Goal: Transaction & Acquisition: Download file/media

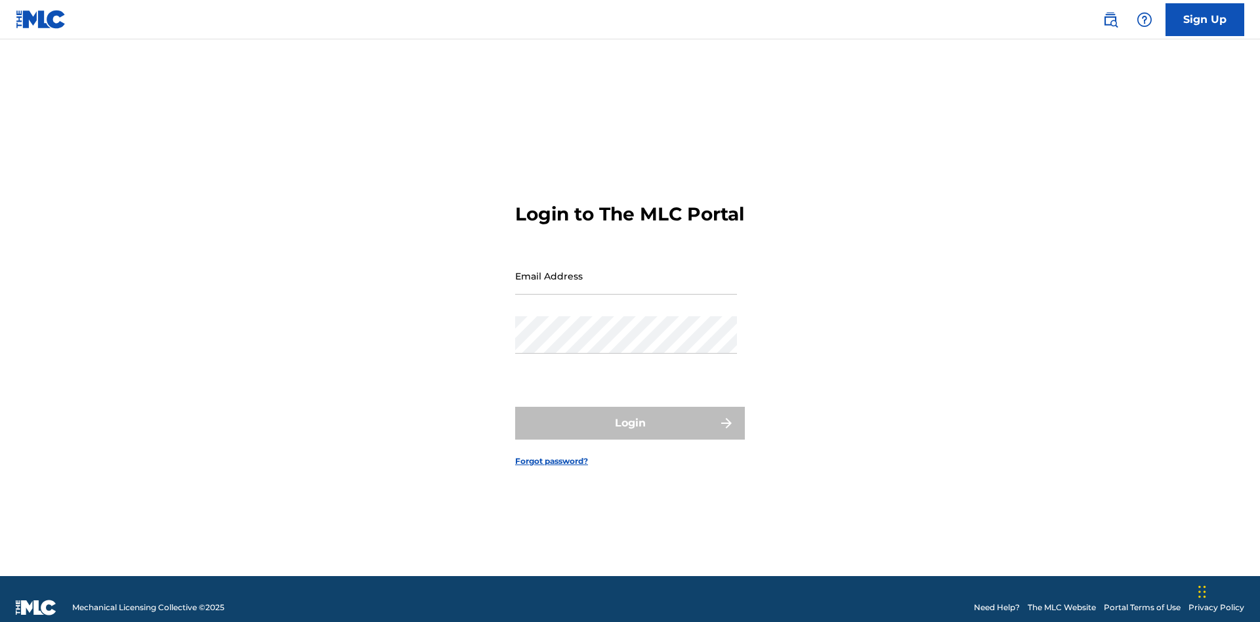
scroll to position [17, 0]
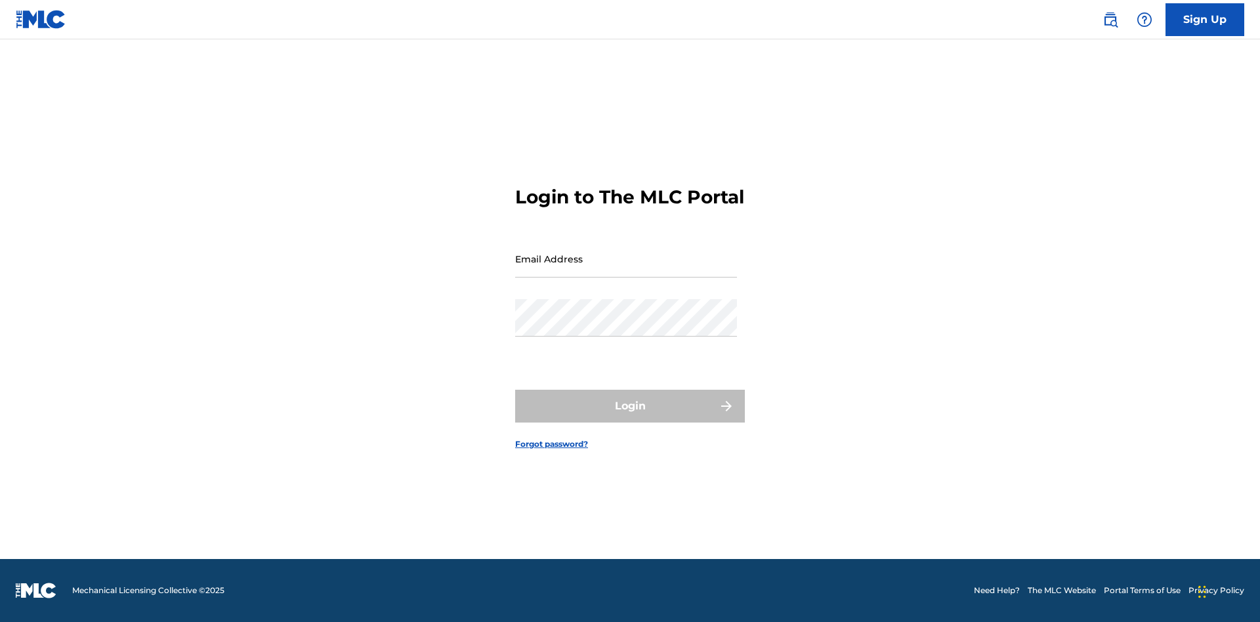
click at [626, 270] on input "Email Address" at bounding box center [626, 258] width 222 height 37
type input "[EMAIL_ADDRESS][DOMAIN_NAME]"
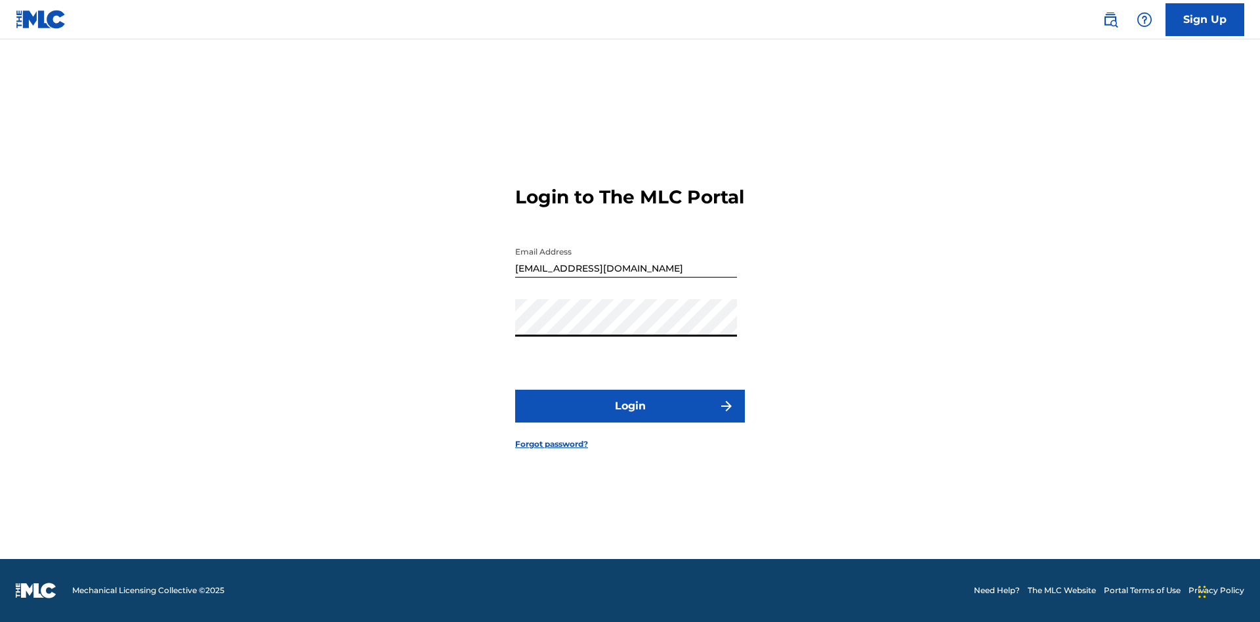
click at [630, 418] on button "Login" at bounding box center [630, 406] width 230 height 33
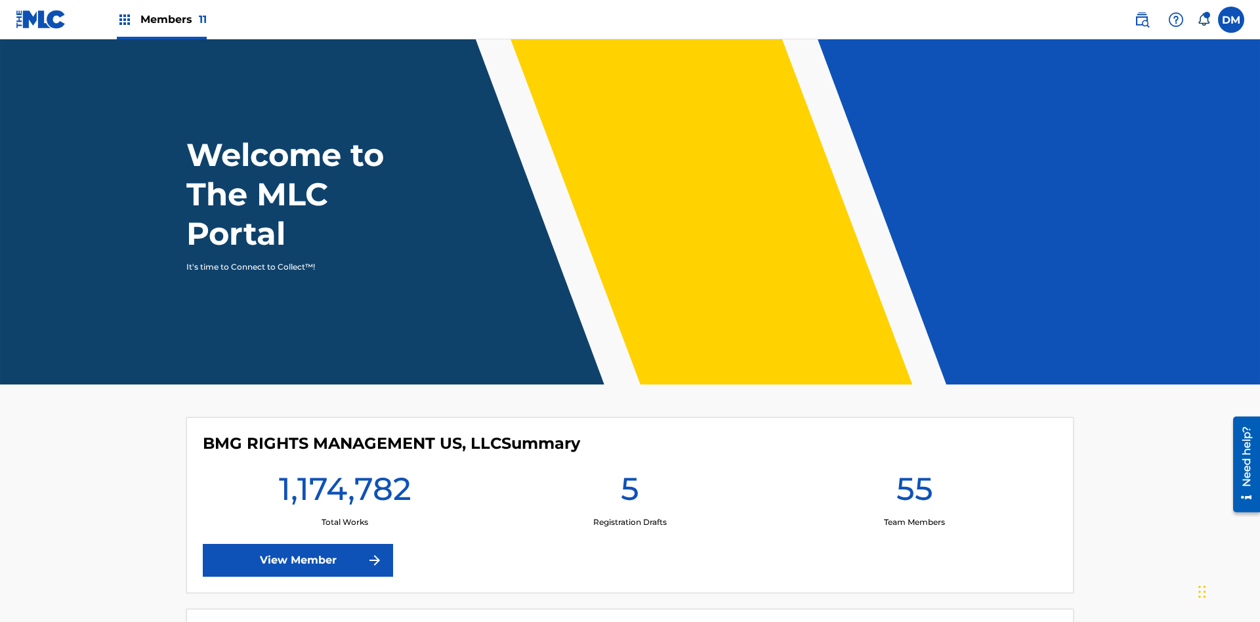
scroll to position [56, 0]
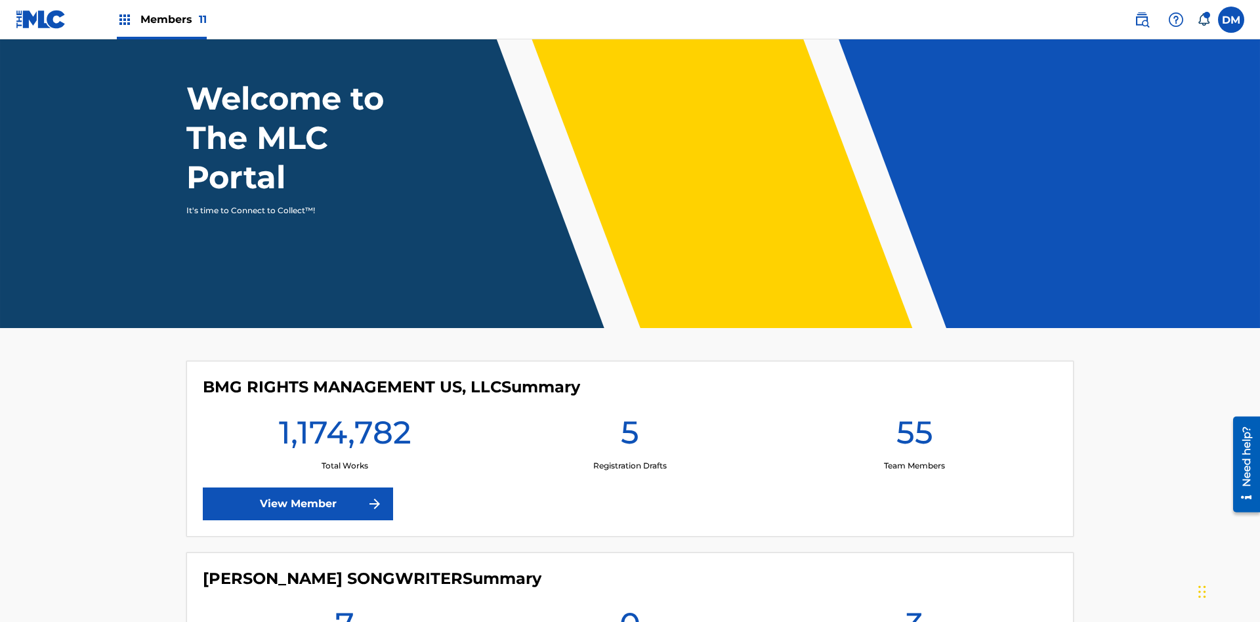
click at [162, 19] on span "Members 11" at bounding box center [173, 19] width 66 height 15
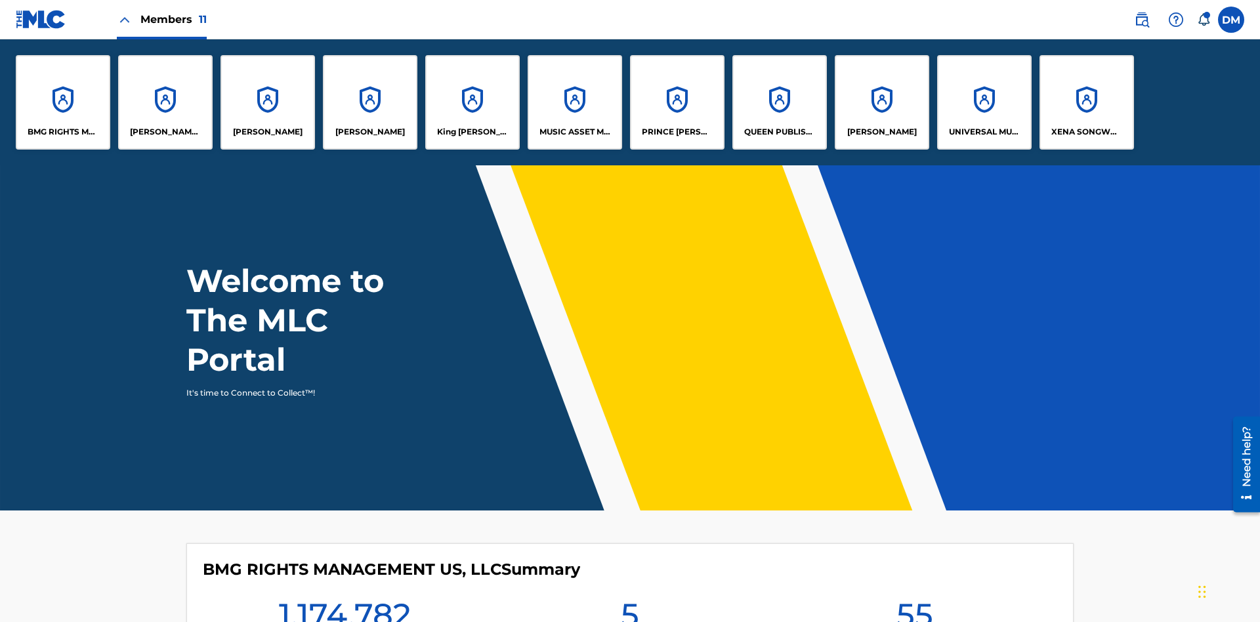
scroll to position [47, 0]
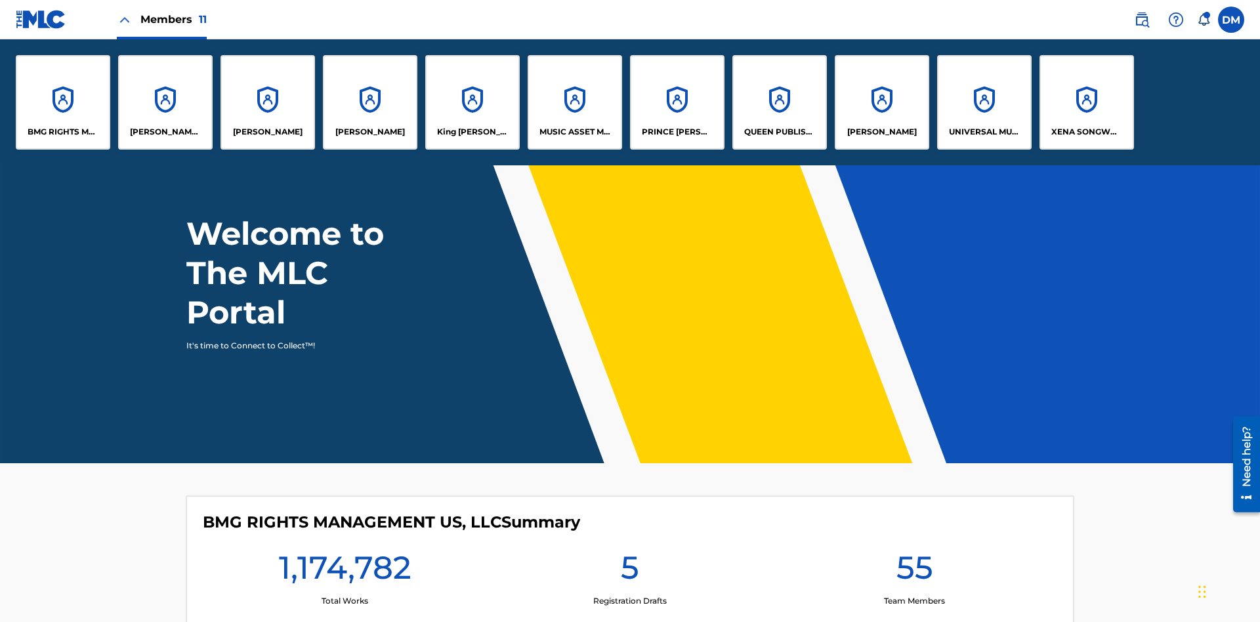
click at [984, 132] on p "UNIVERSAL MUSIC PUB GROUP" at bounding box center [985, 132] width 72 height 12
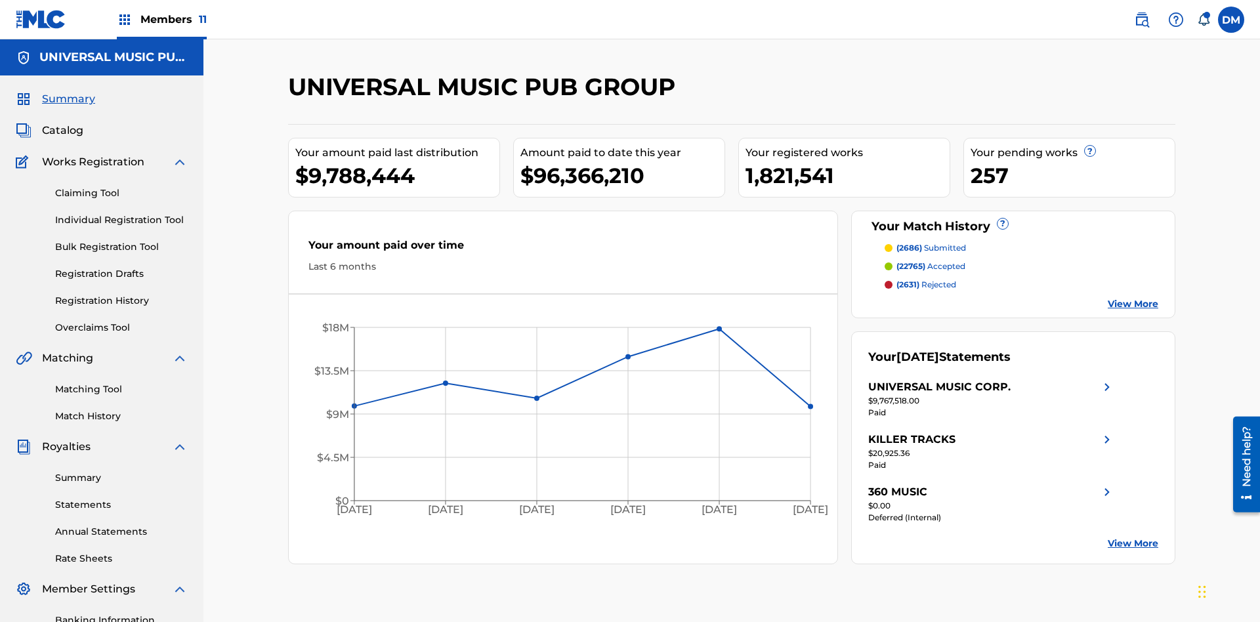
click at [121, 471] on link "Summary" at bounding box center [121, 478] width 133 height 14
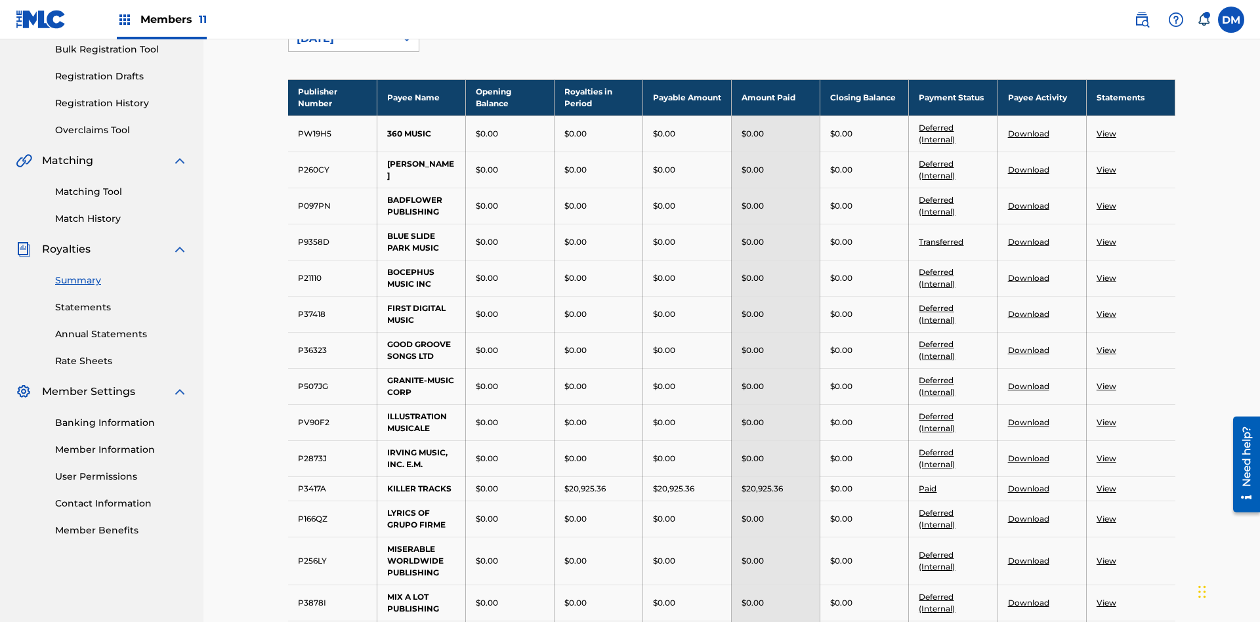
scroll to position [145, 0]
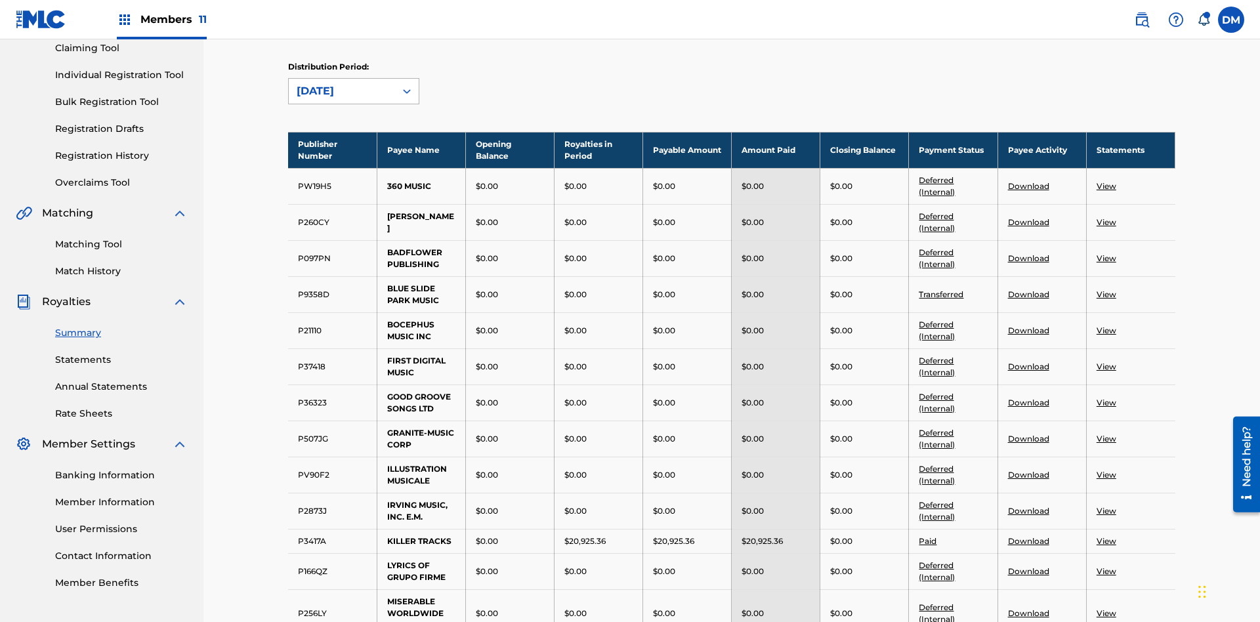
click at [342, 91] on div "[DATE]" at bounding box center [342, 91] width 91 height 16
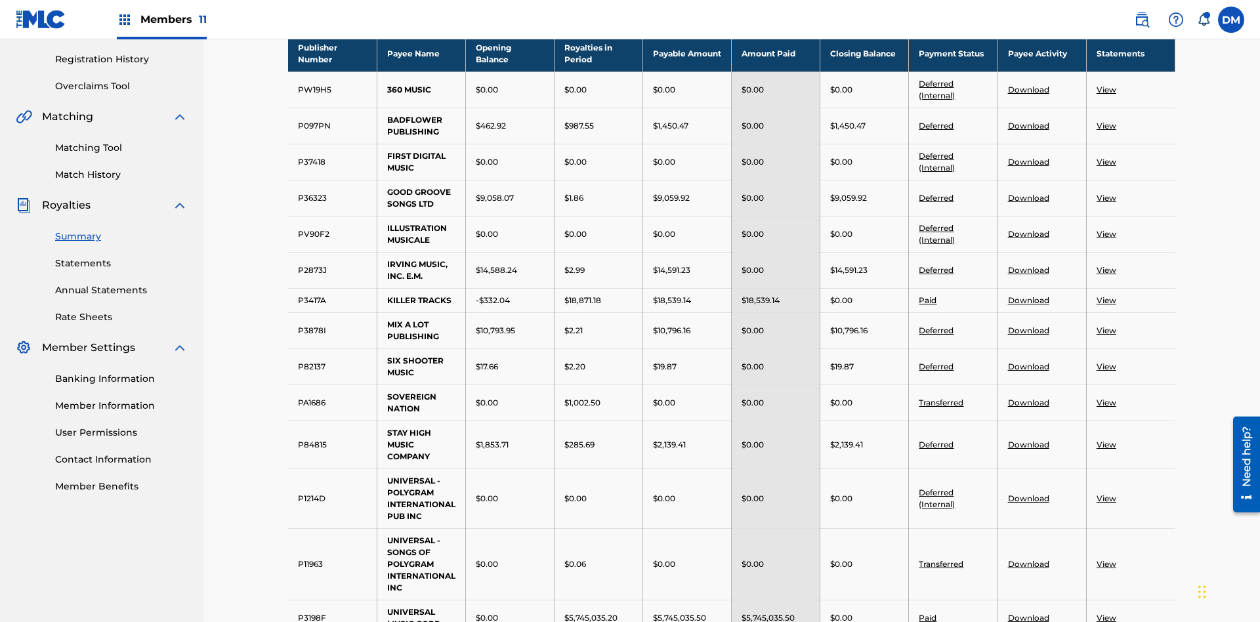
scroll to position [525, 0]
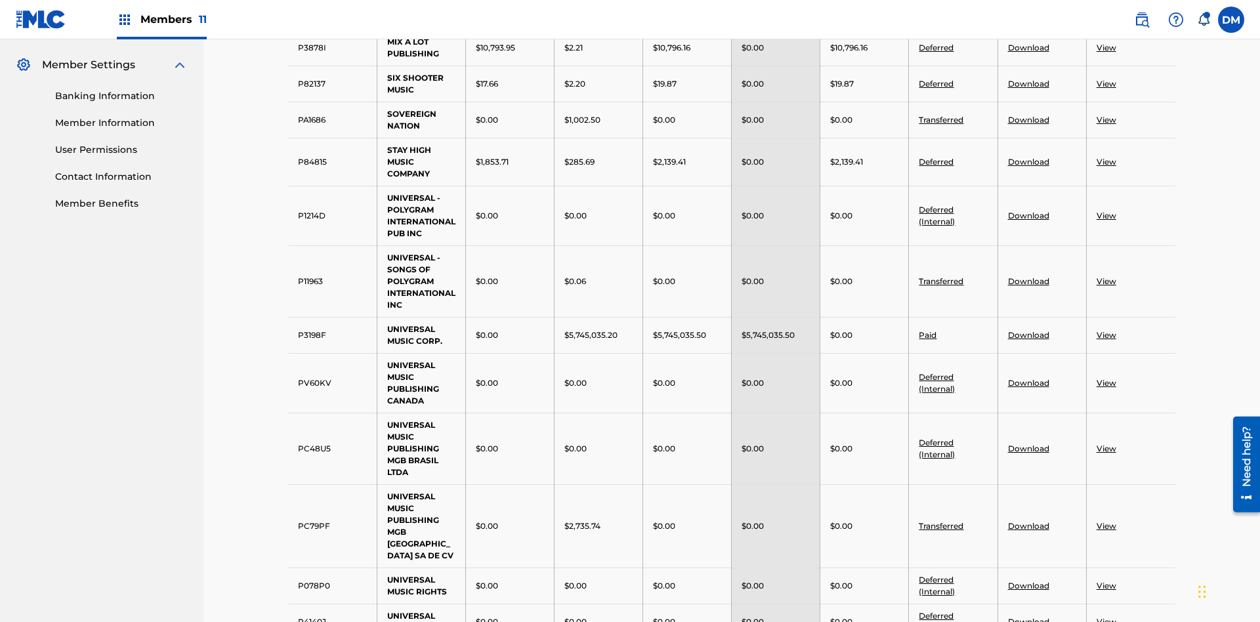
click at [937, 83] on link "Deferred" at bounding box center [936, 84] width 35 height 10
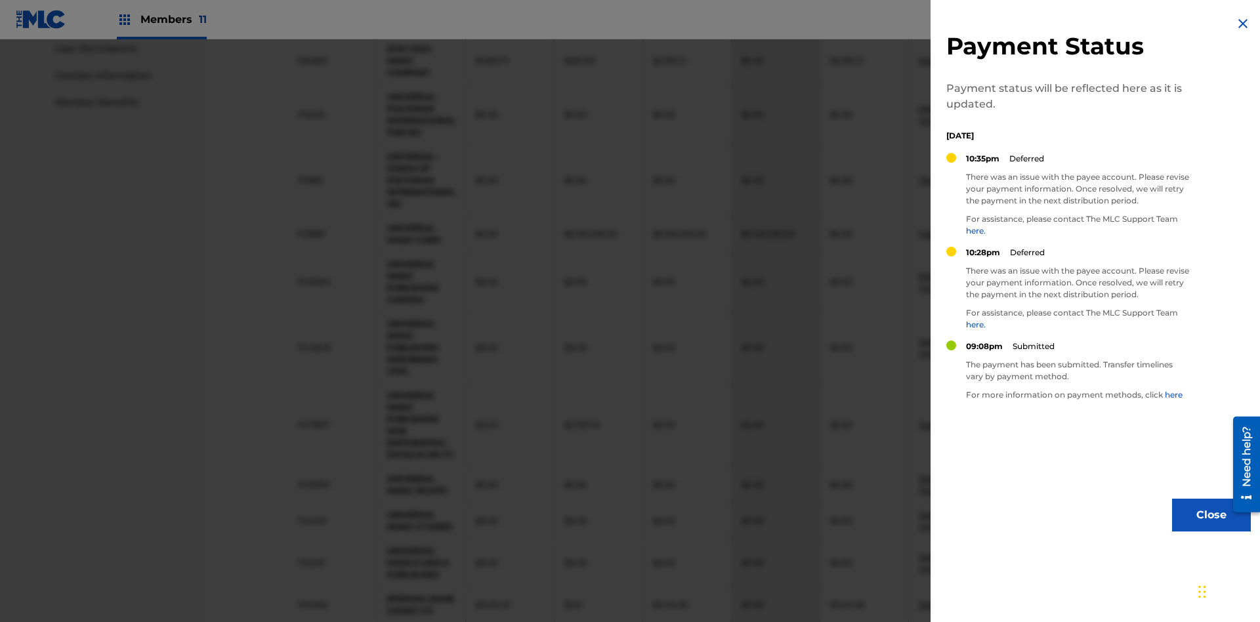
click at [1243, 24] on img at bounding box center [1244, 24] width 16 height 16
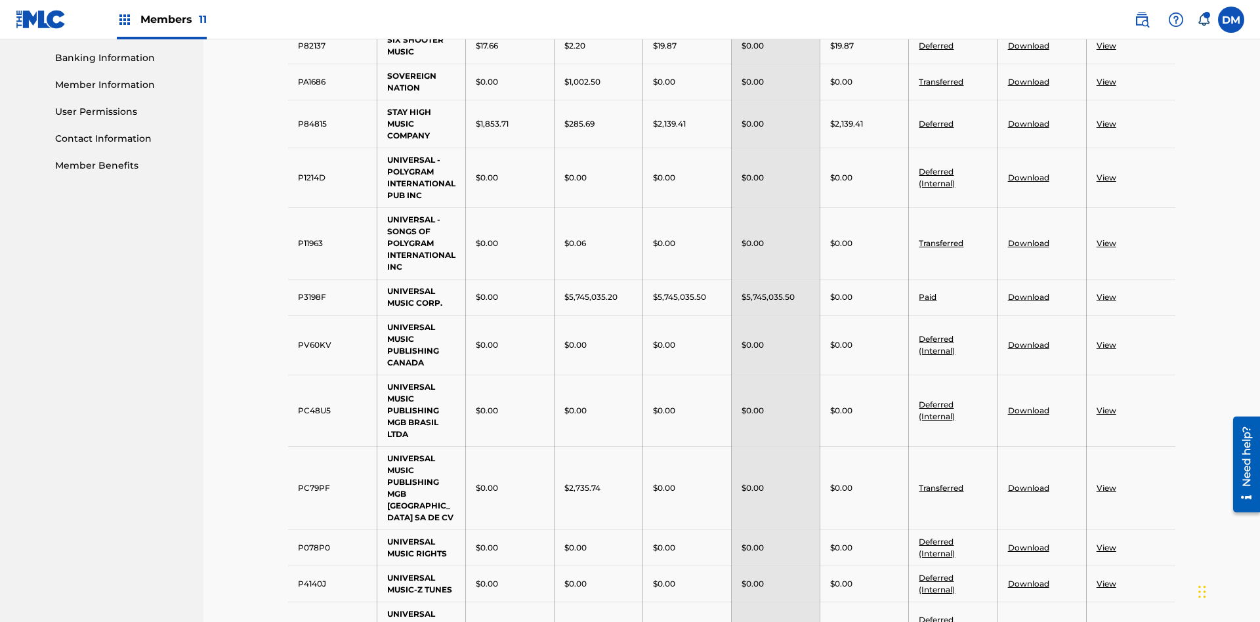
scroll to position [458, 0]
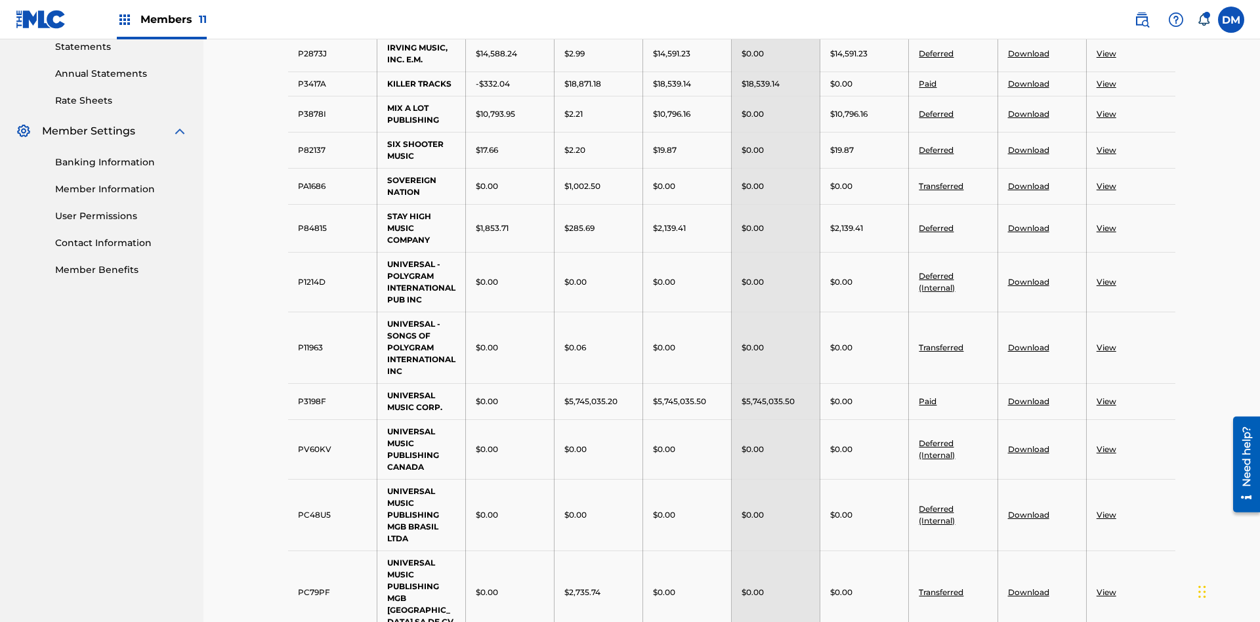
click at [928, 83] on link "Paid" at bounding box center [928, 84] width 18 height 10
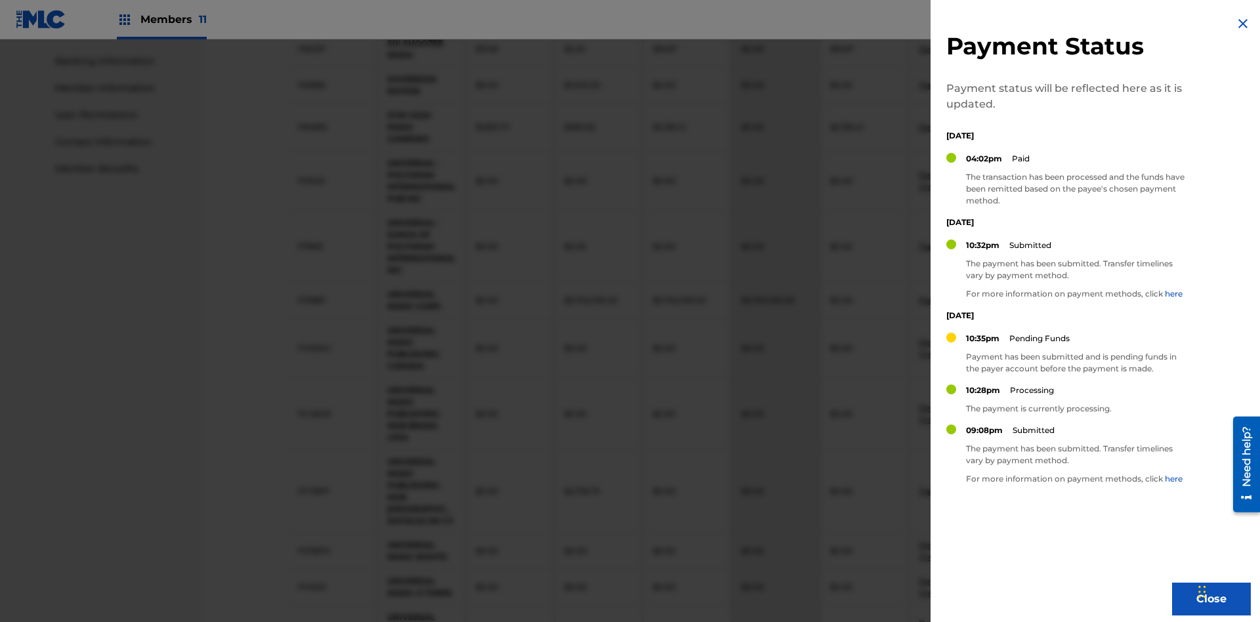
scroll to position [496, 0]
click at [1243, 24] on img at bounding box center [1244, 24] width 16 height 16
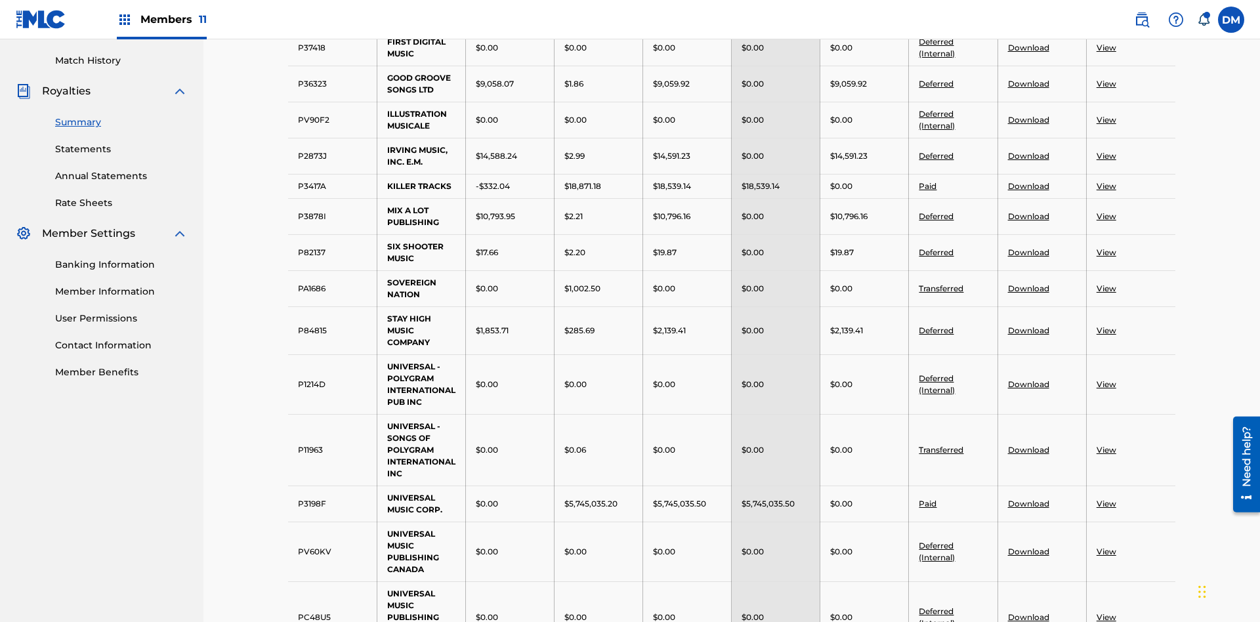
scroll to position [343, 0]
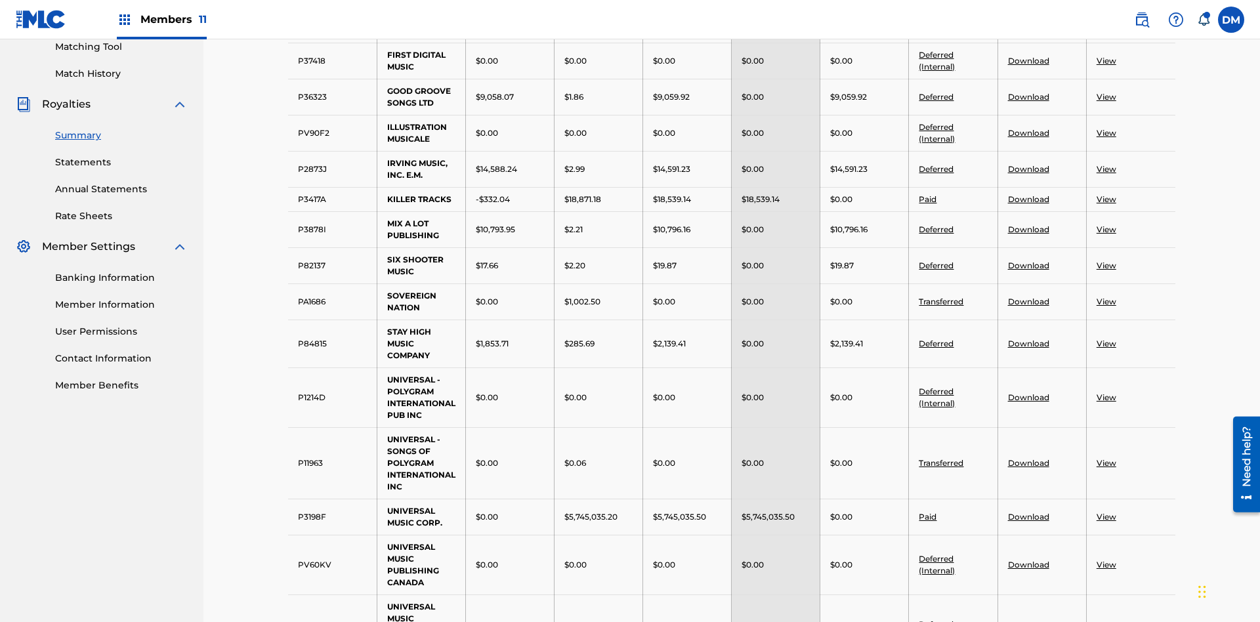
click at [1028, 97] on link "Download" at bounding box center [1028, 97] width 41 height 10
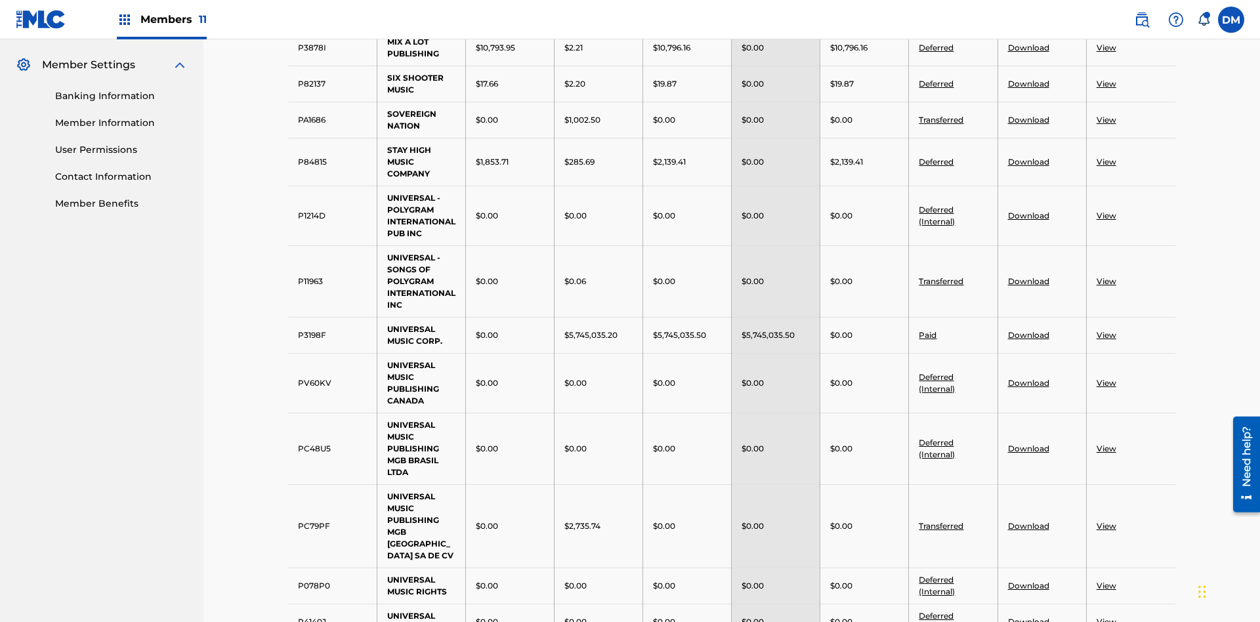
scroll to position [511, 0]
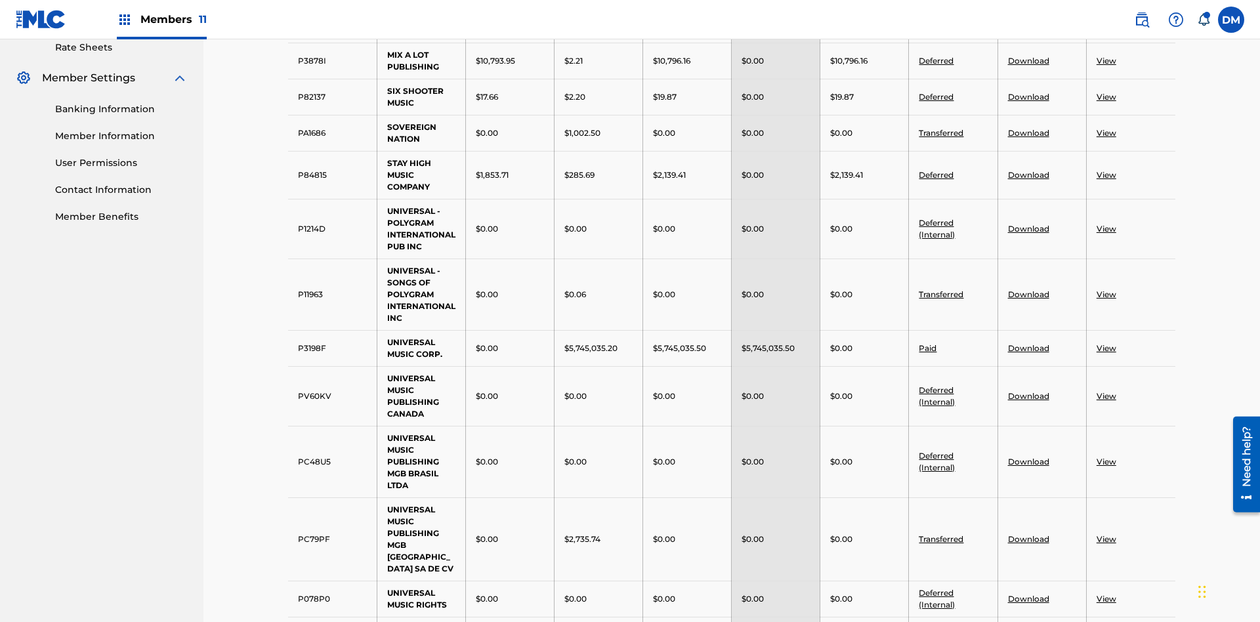
click at [1028, 97] on link "Download" at bounding box center [1028, 97] width 41 height 10
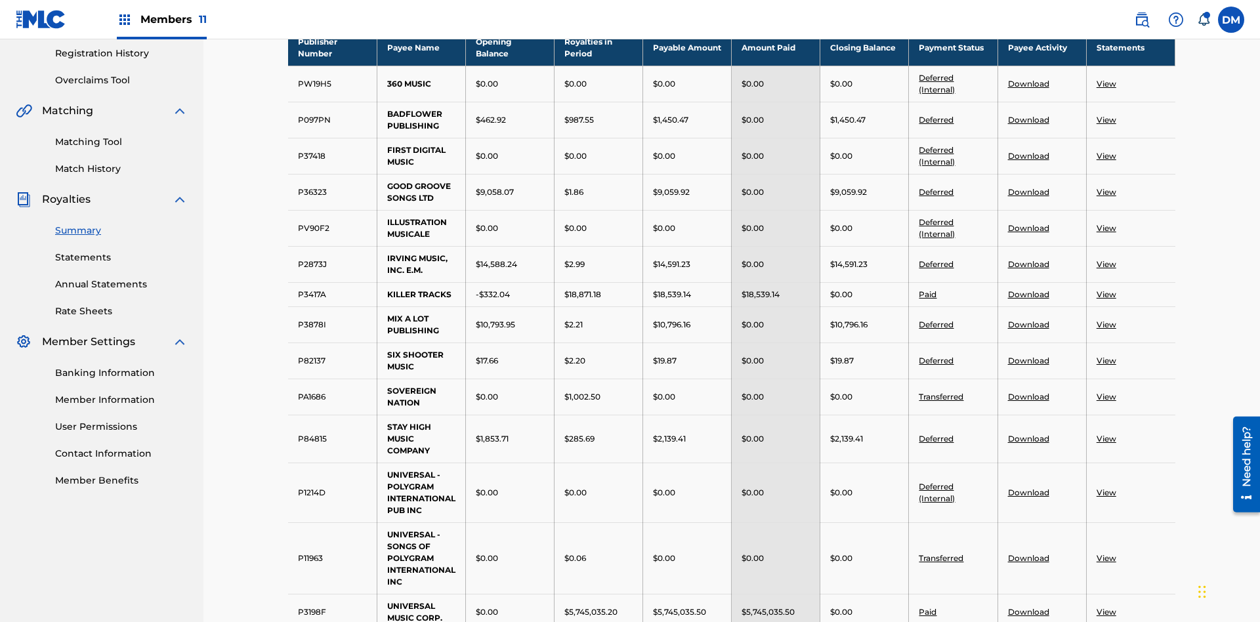
scroll to position [870, 0]
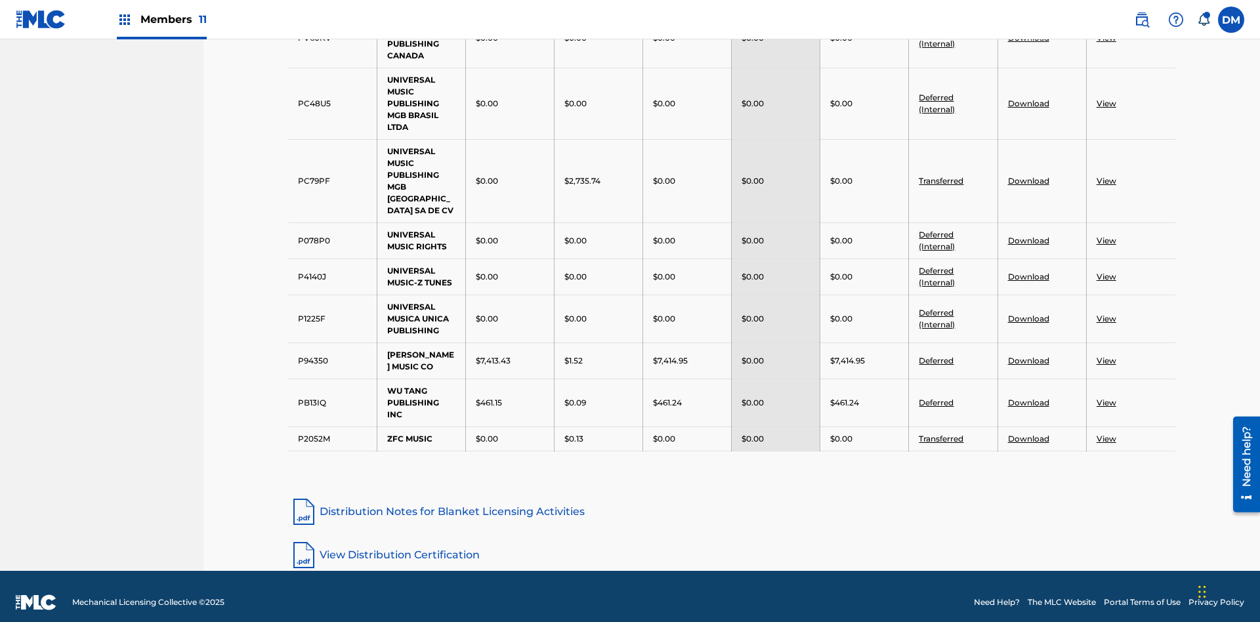
click at [1106, 272] on link "View" at bounding box center [1107, 277] width 20 height 10
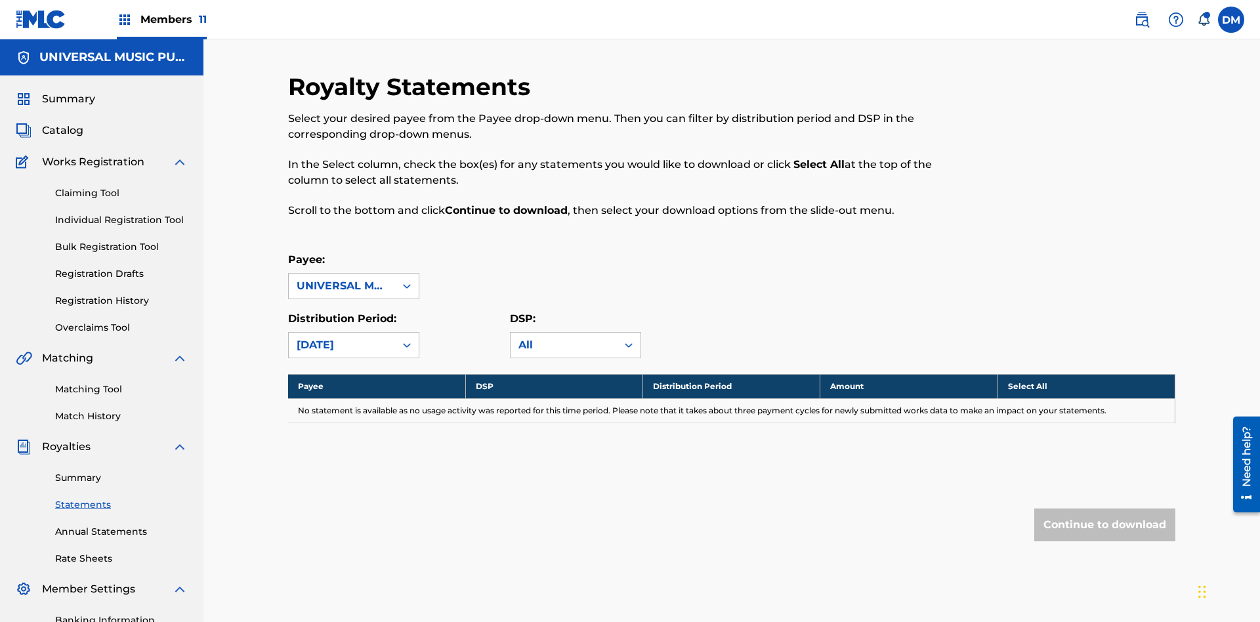
scroll to position [192, 0]
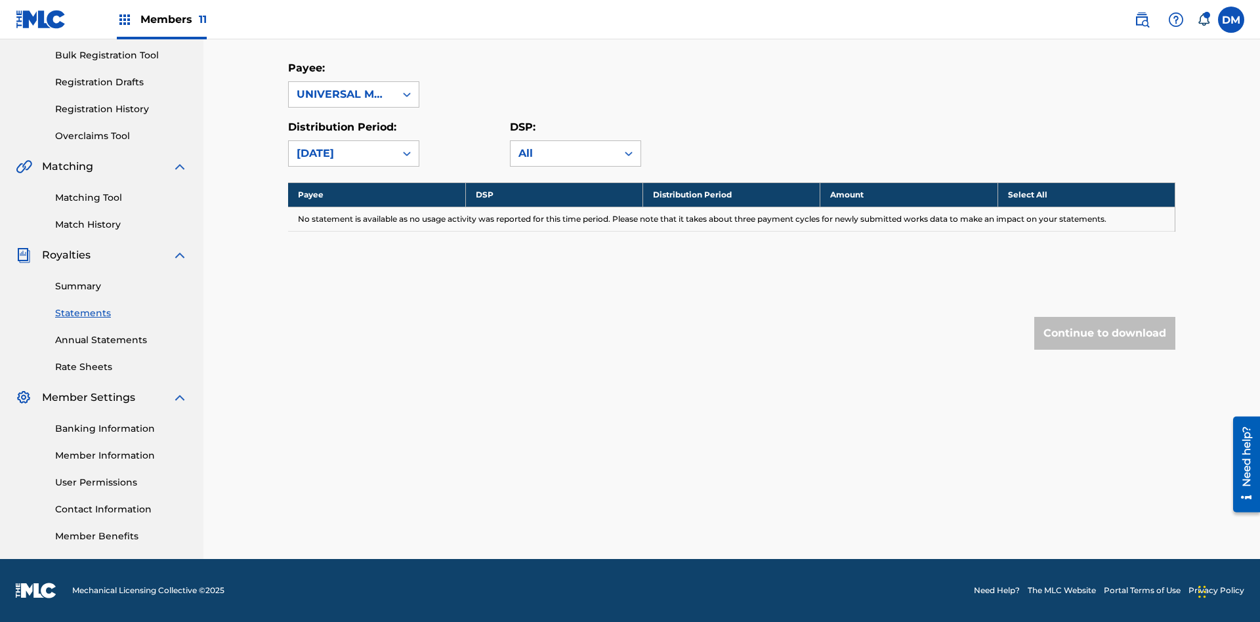
click at [121, 286] on link "Summary" at bounding box center [121, 287] width 133 height 14
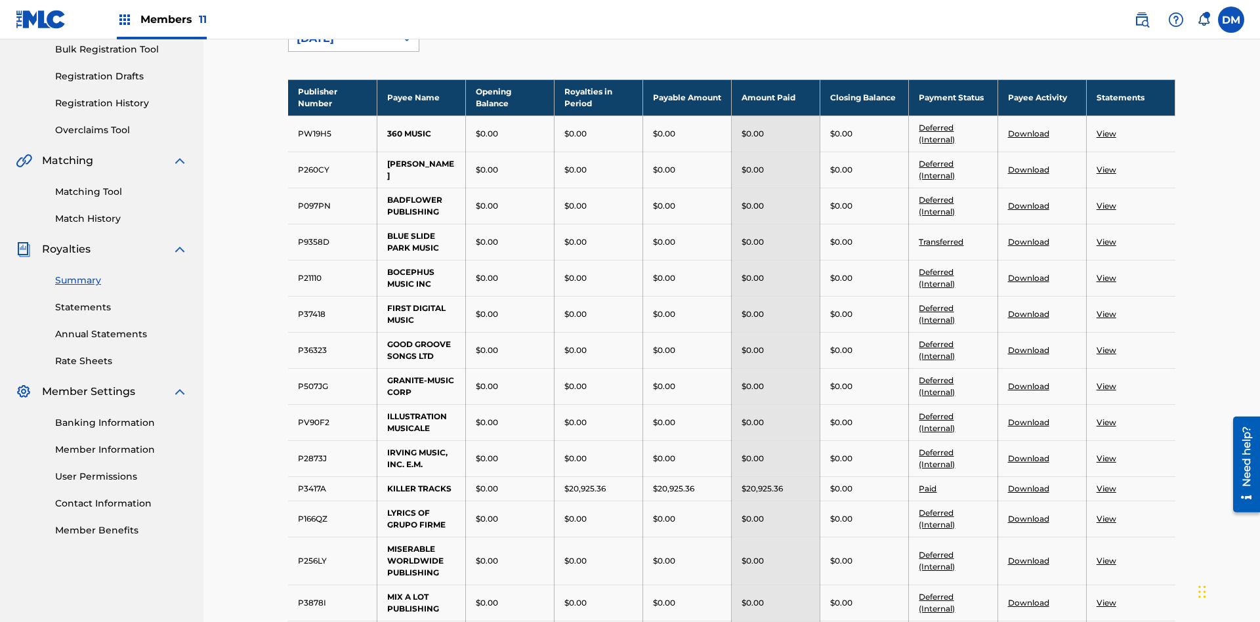
click at [342, 47] on div "[DATE]" at bounding box center [342, 39] width 91 height 16
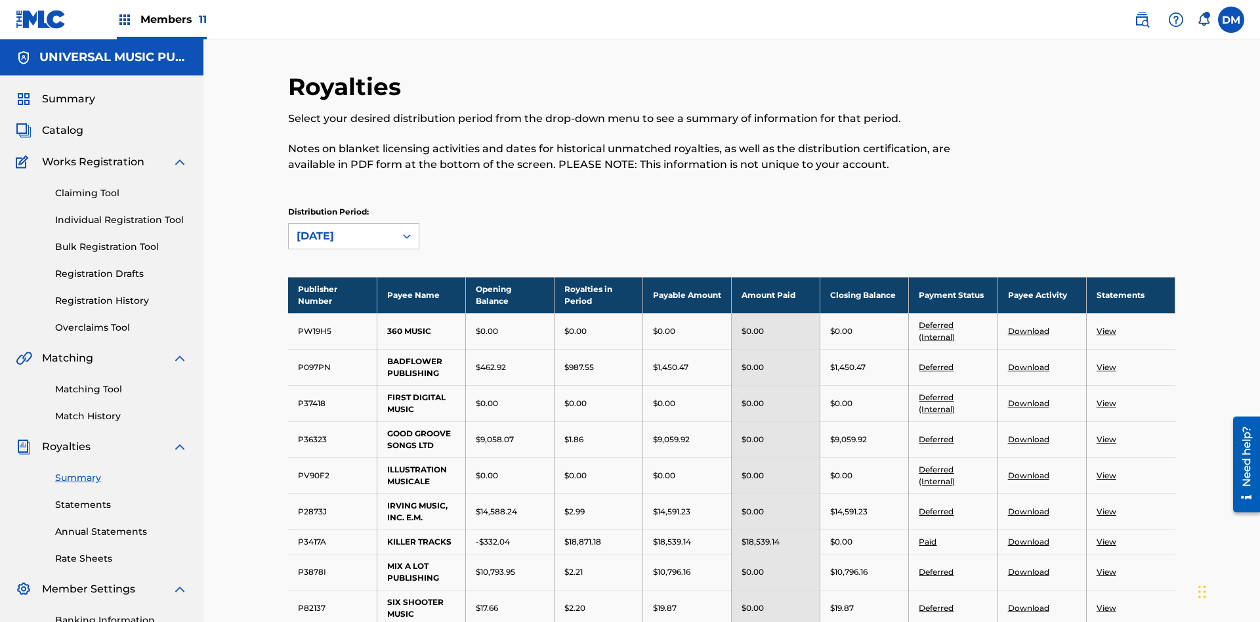
scroll to position [451, 0]
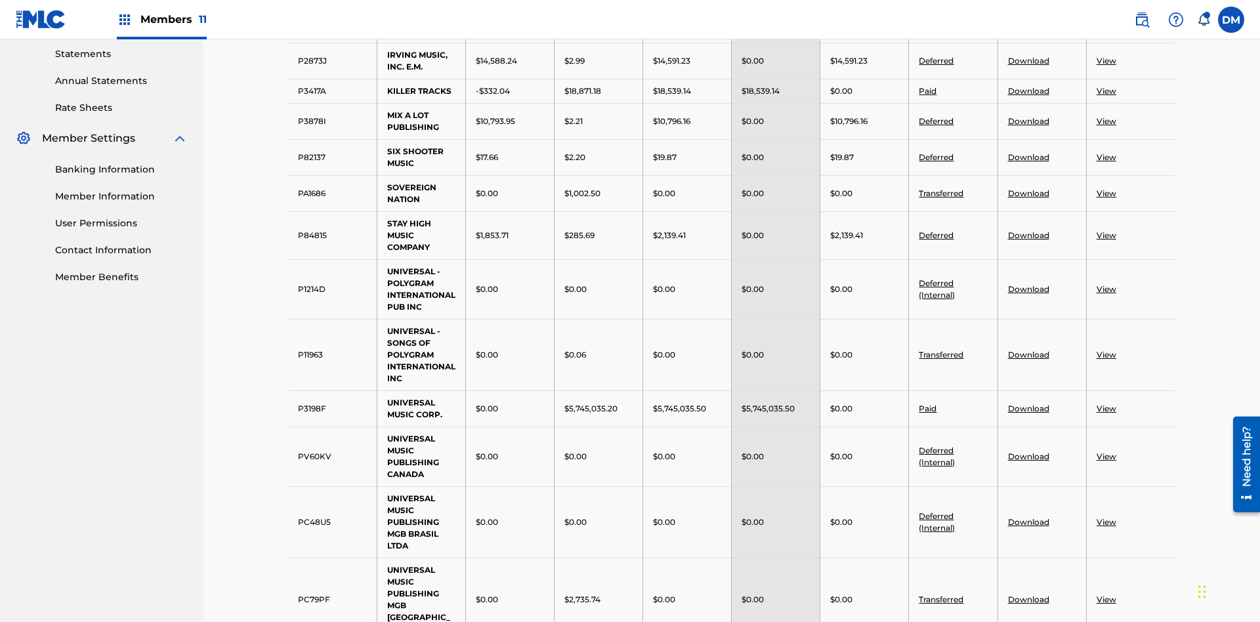
click at [1106, 86] on link "View" at bounding box center [1107, 91] width 20 height 10
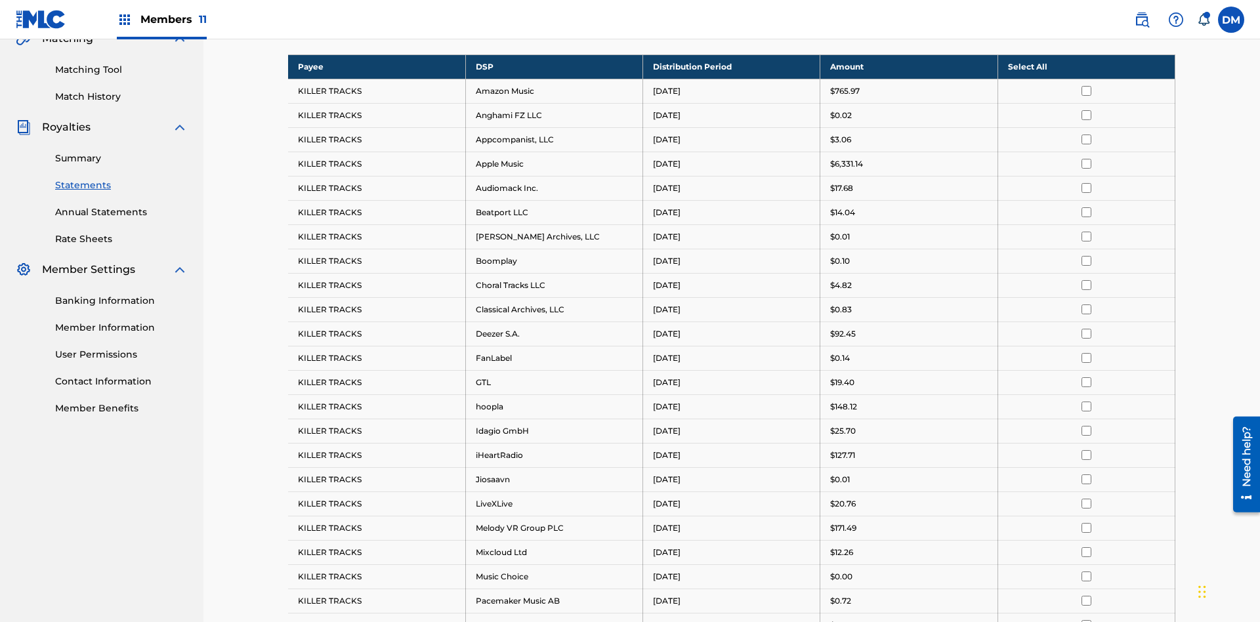
click at [1087, 86] on input "checkbox" at bounding box center [1087, 91] width 10 height 10
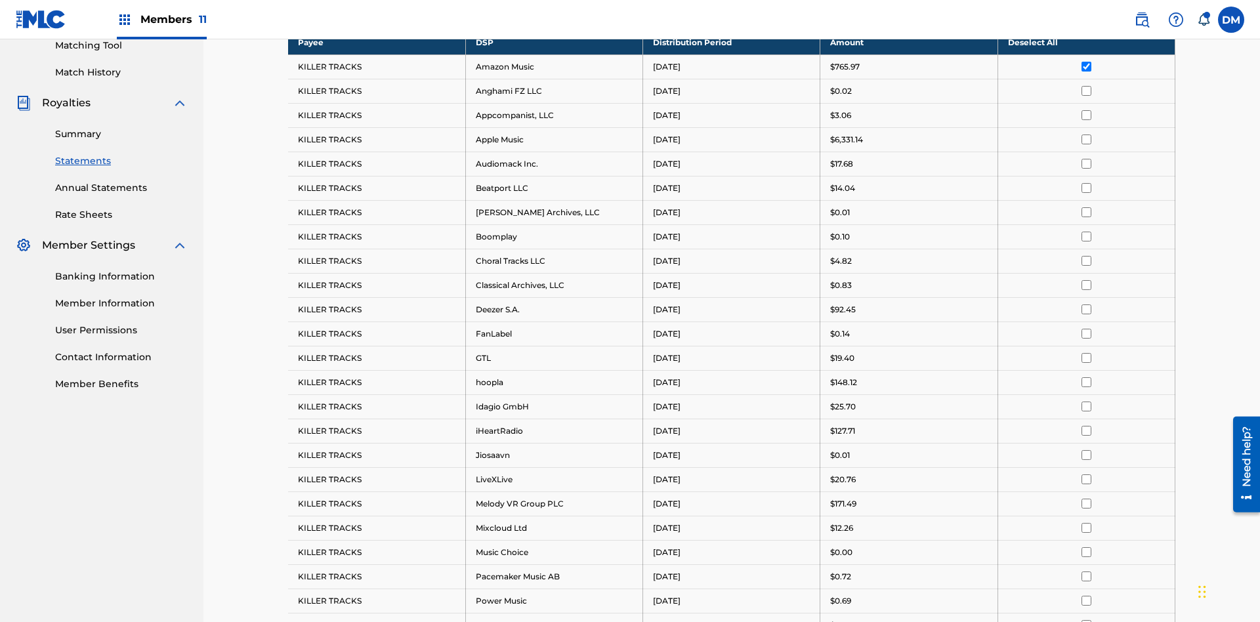
click at [1087, 86] on input "checkbox" at bounding box center [1087, 91] width 10 height 10
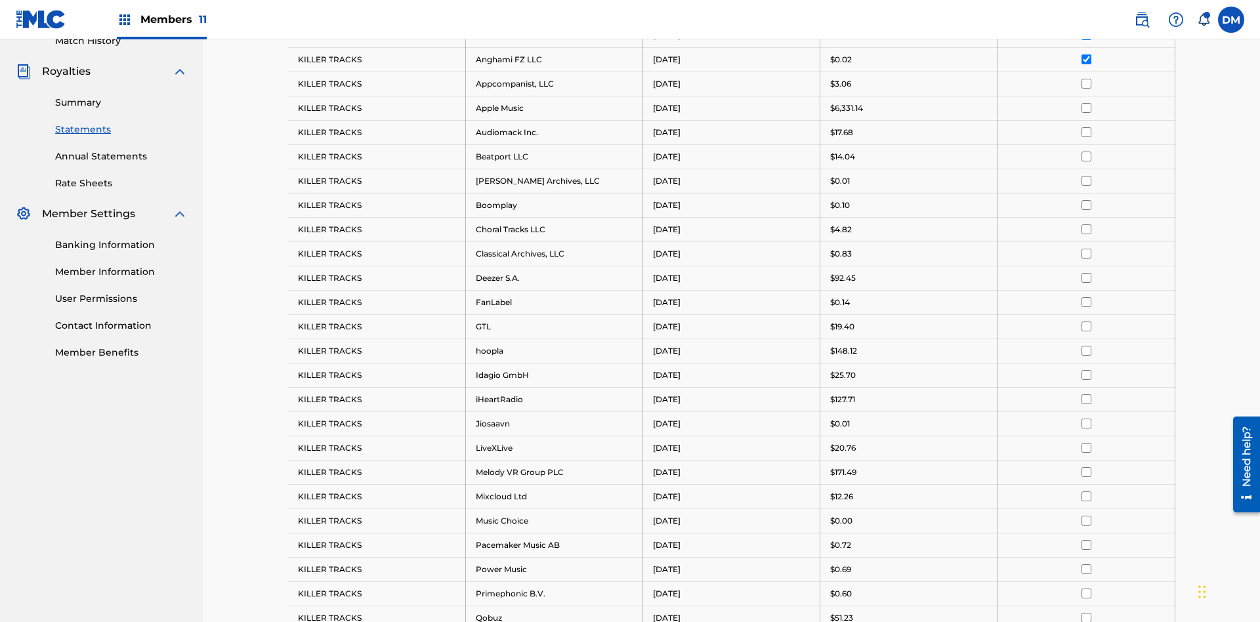
click at [1087, 83] on input "checkbox" at bounding box center [1087, 84] width 10 height 10
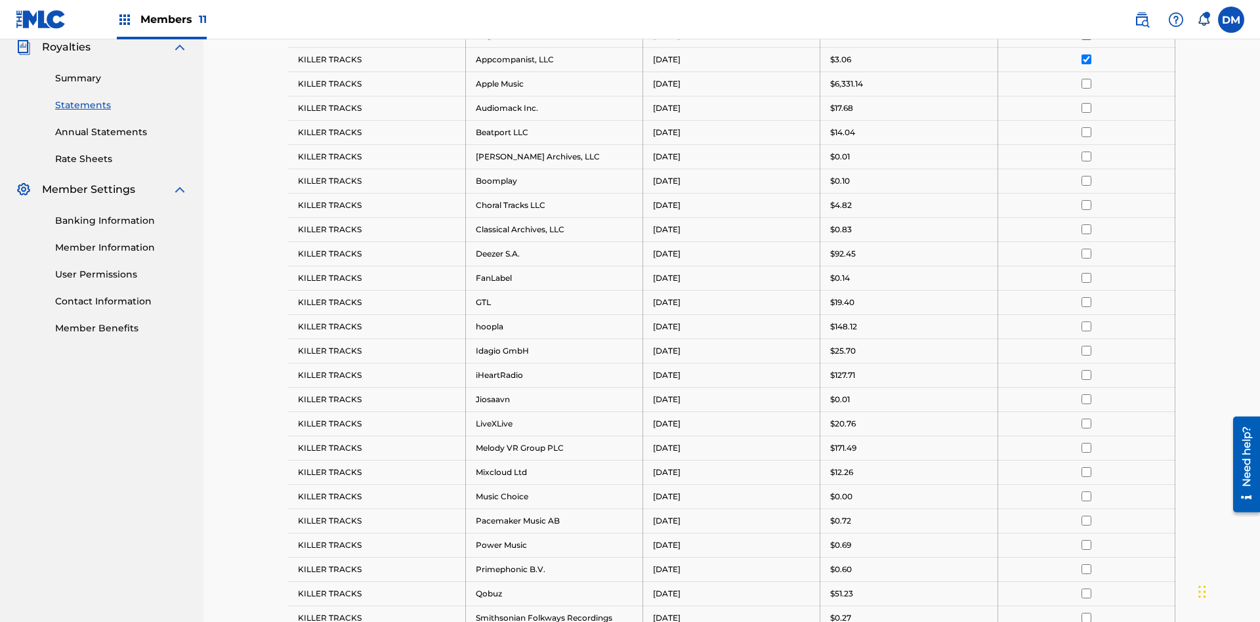
click at [1087, 83] on input "checkbox" at bounding box center [1087, 84] width 10 height 10
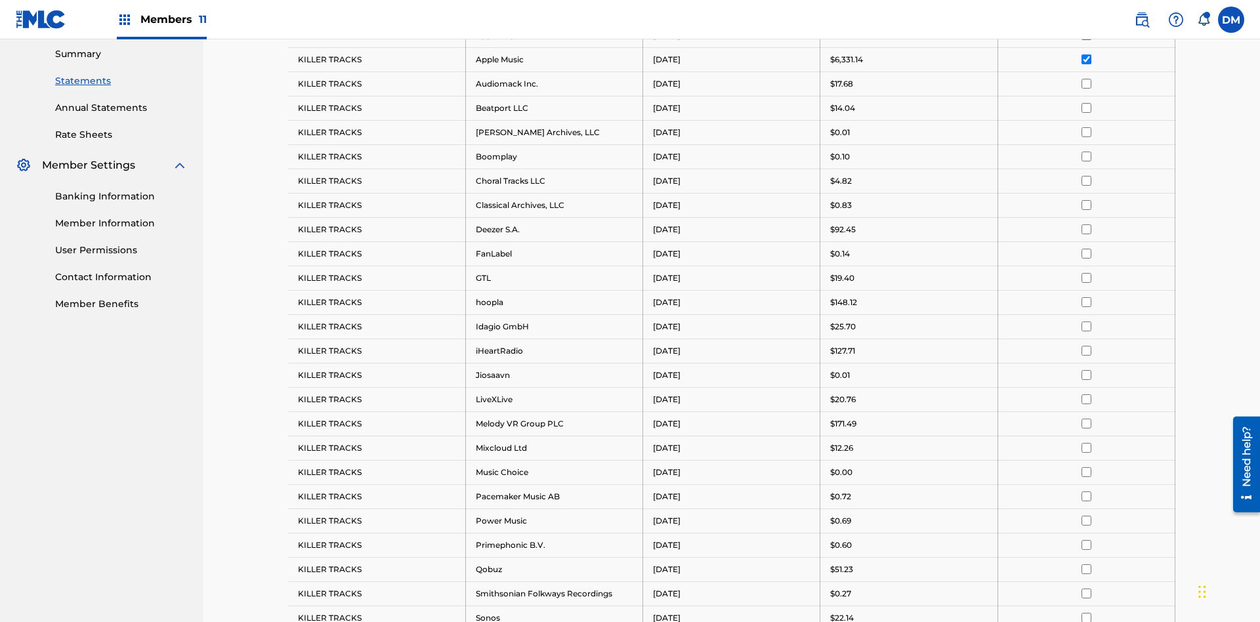
click at [1087, 83] on input "checkbox" at bounding box center [1087, 84] width 10 height 10
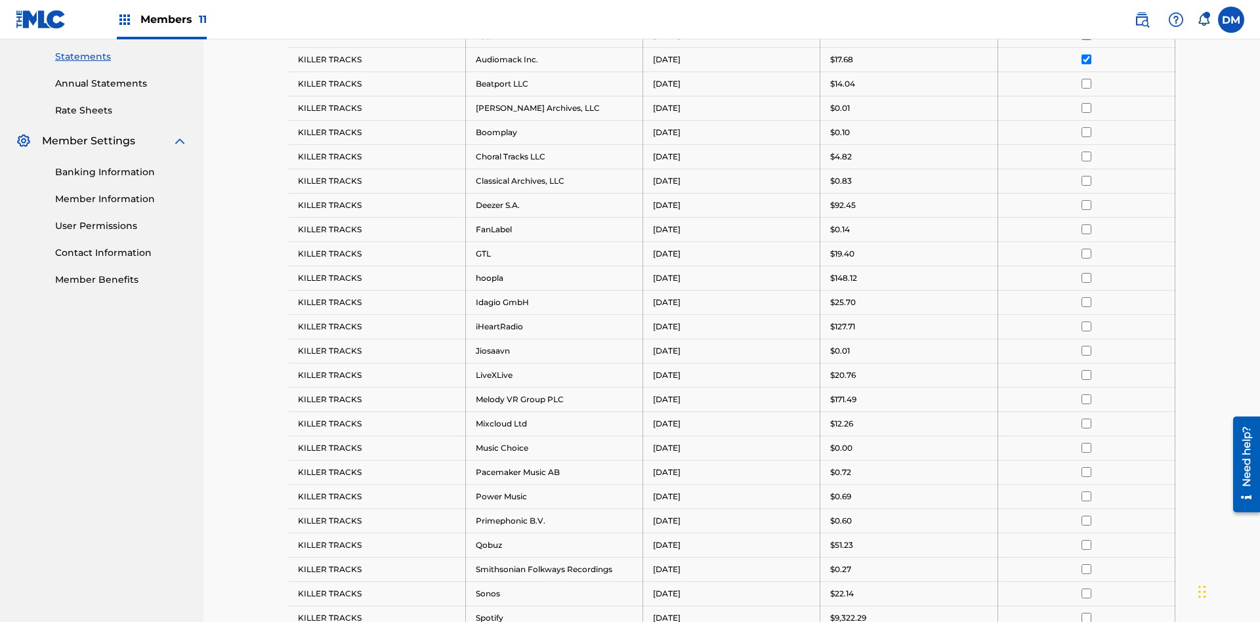
click at [1087, 83] on input "checkbox" at bounding box center [1087, 84] width 10 height 10
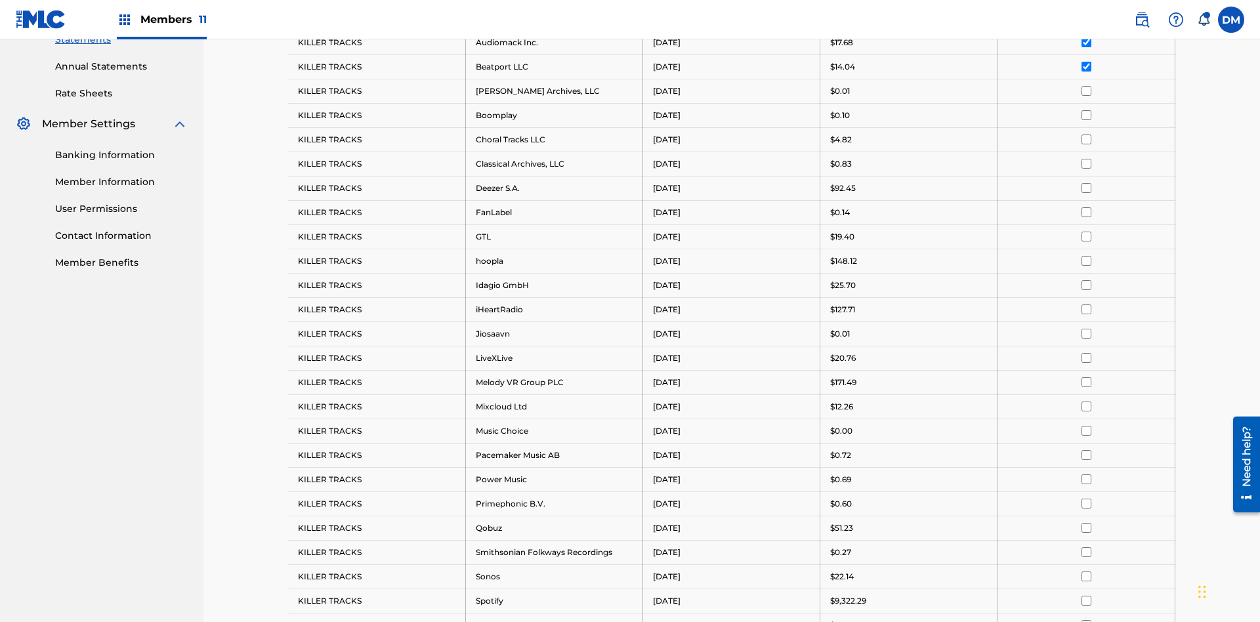
click at [1087, 86] on input "checkbox" at bounding box center [1087, 91] width 10 height 10
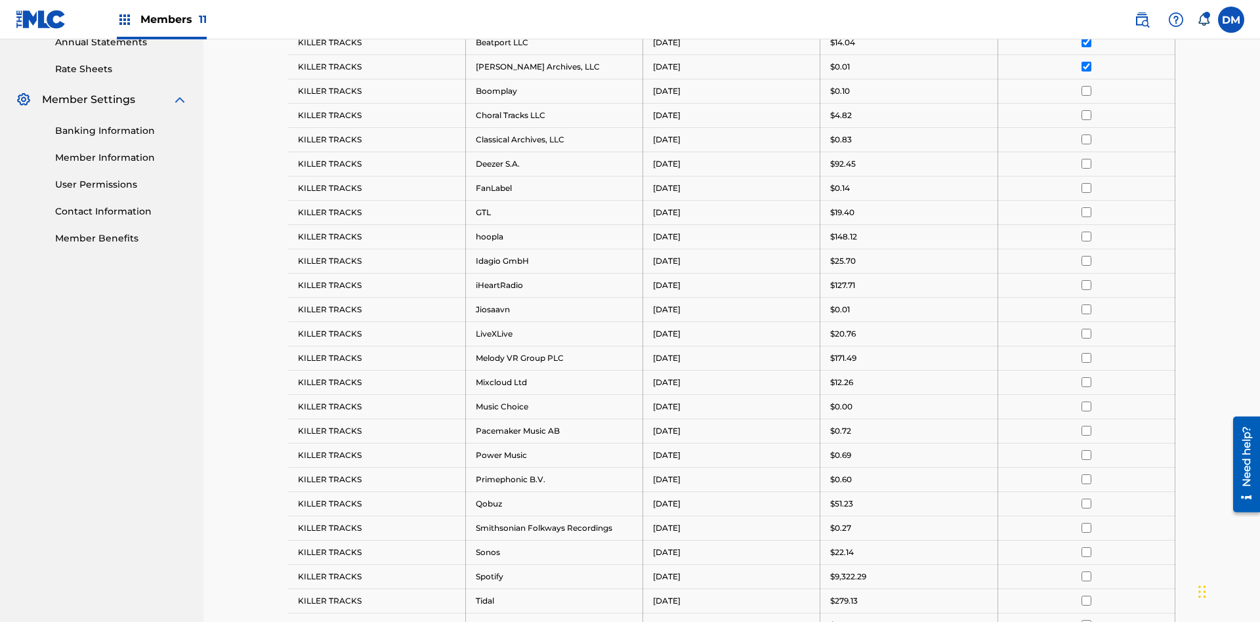
click at [1087, 86] on input "checkbox" at bounding box center [1087, 91] width 10 height 10
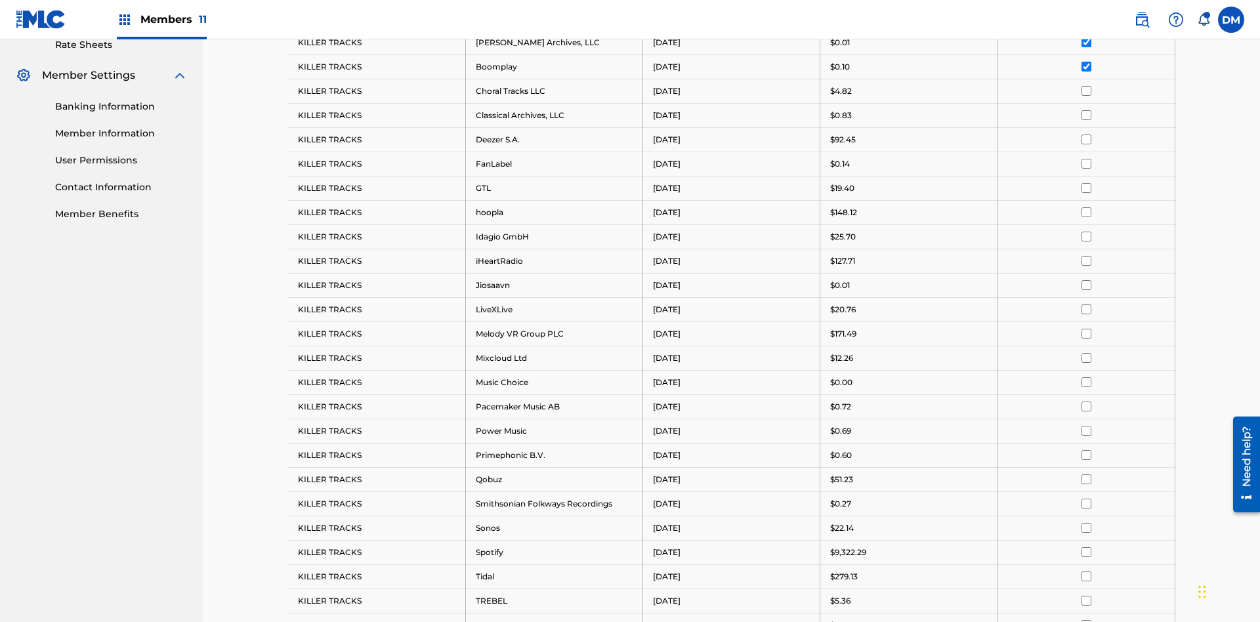
click at [1087, 86] on input "checkbox" at bounding box center [1087, 91] width 10 height 10
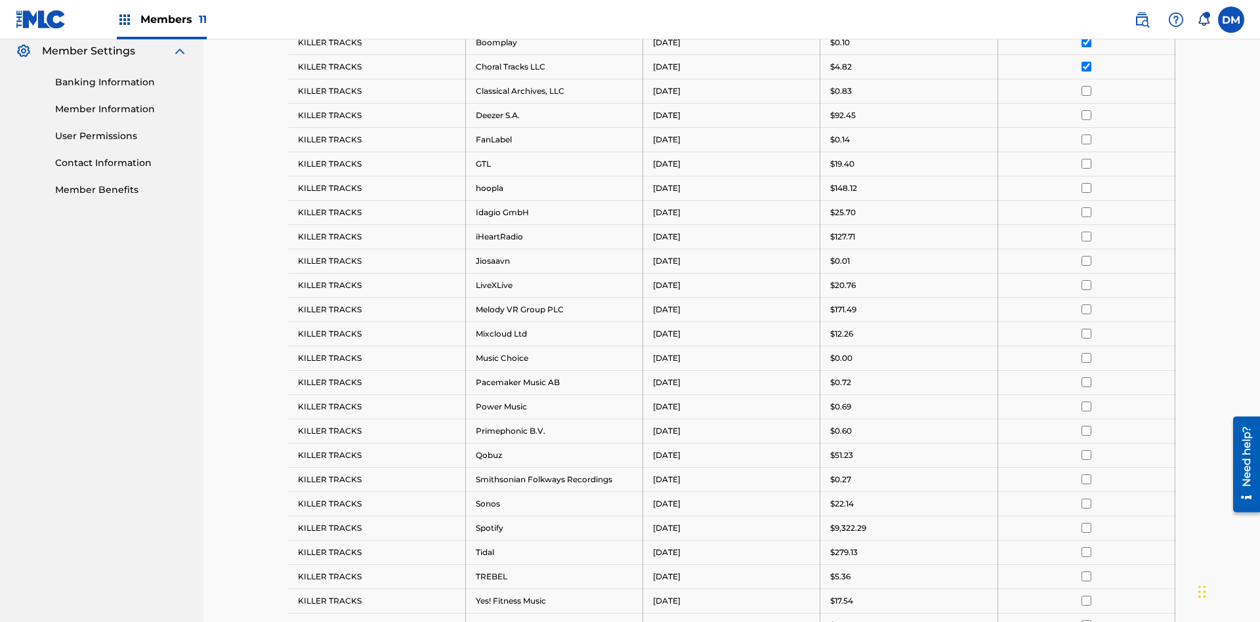
click at [1087, 86] on input "checkbox" at bounding box center [1087, 91] width 10 height 10
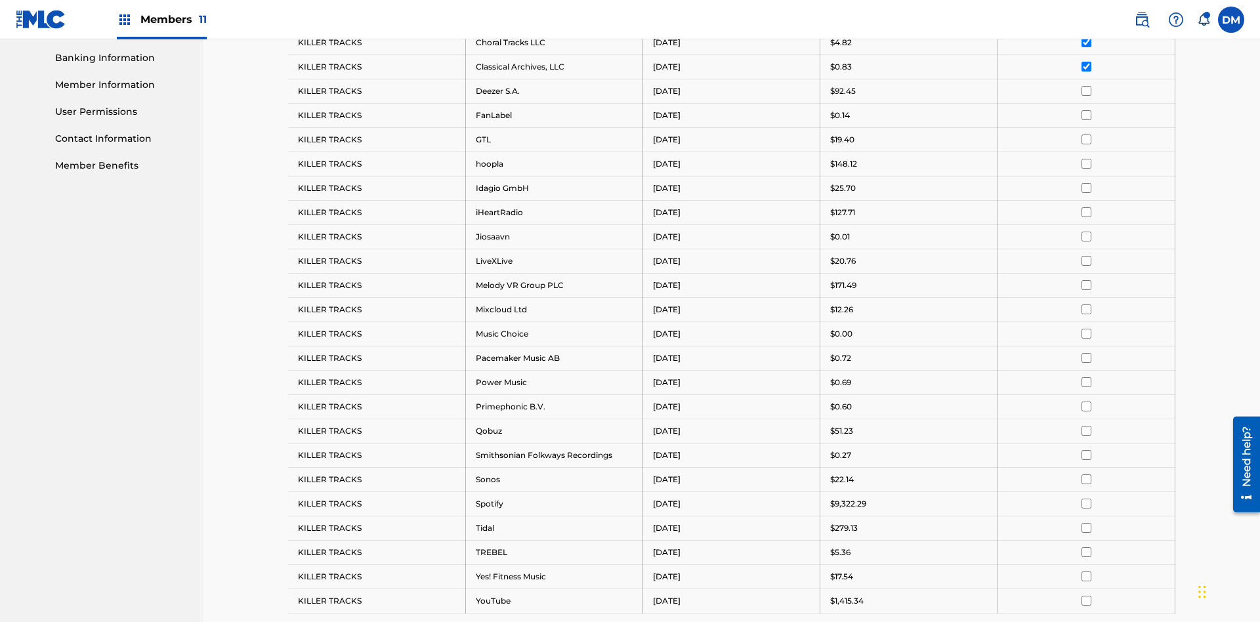
click at [1087, 86] on input "checkbox" at bounding box center [1087, 91] width 10 height 10
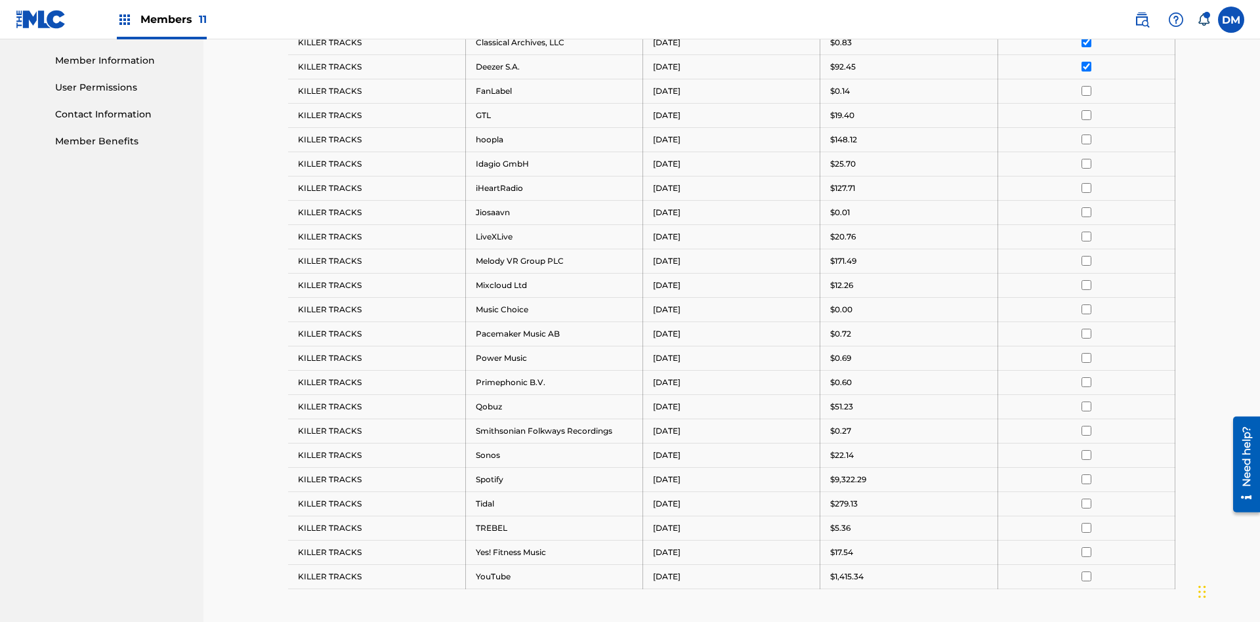
click at [1087, 86] on input "checkbox" at bounding box center [1087, 91] width 10 height 10
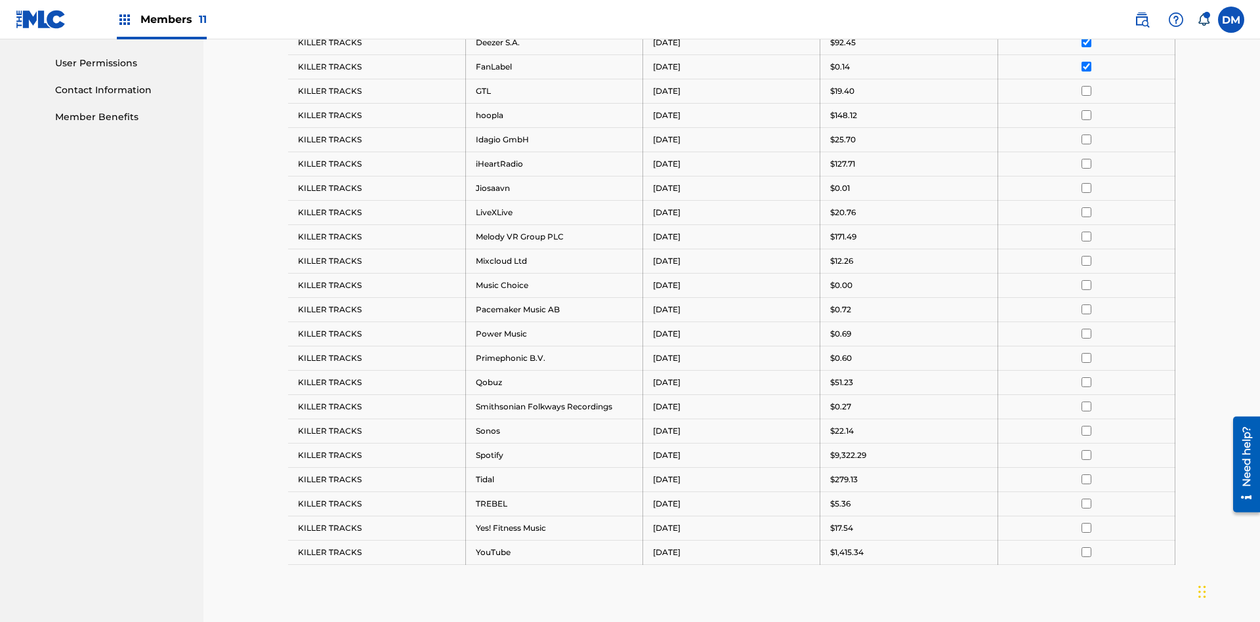
click at [1087, 86] on input "checkbox" at bounding box center [1087, 91] width 10 height 10
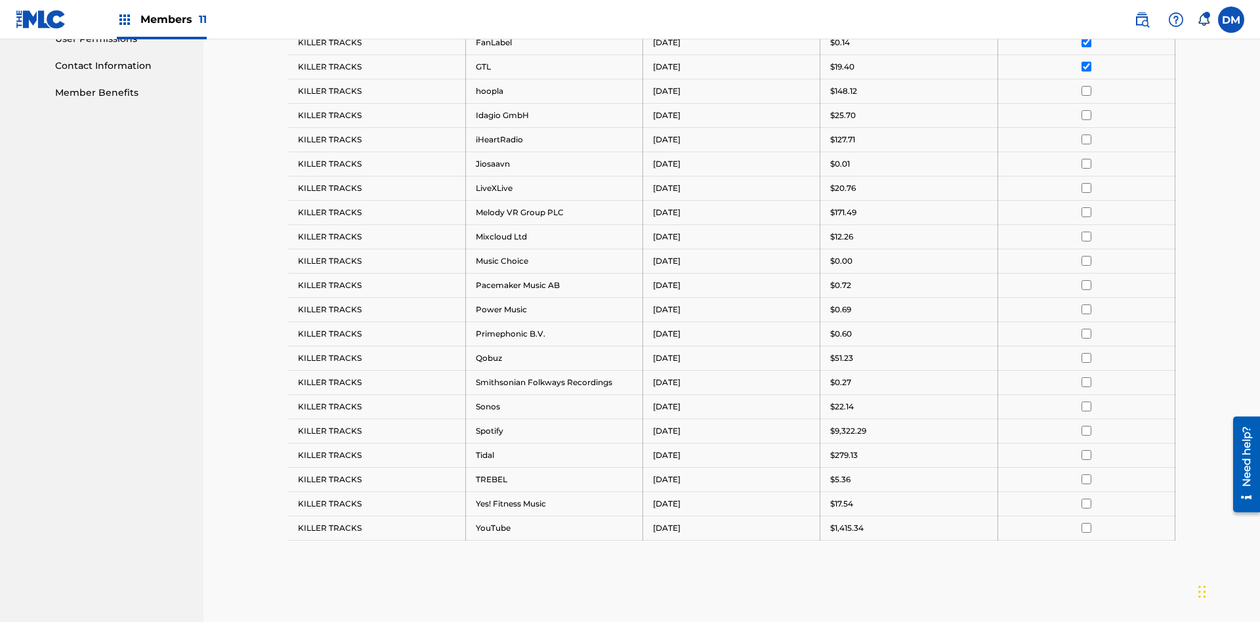
click at [1087, 86] on input "checkbox" at bounding box center [1087, 91] width 10 height 10
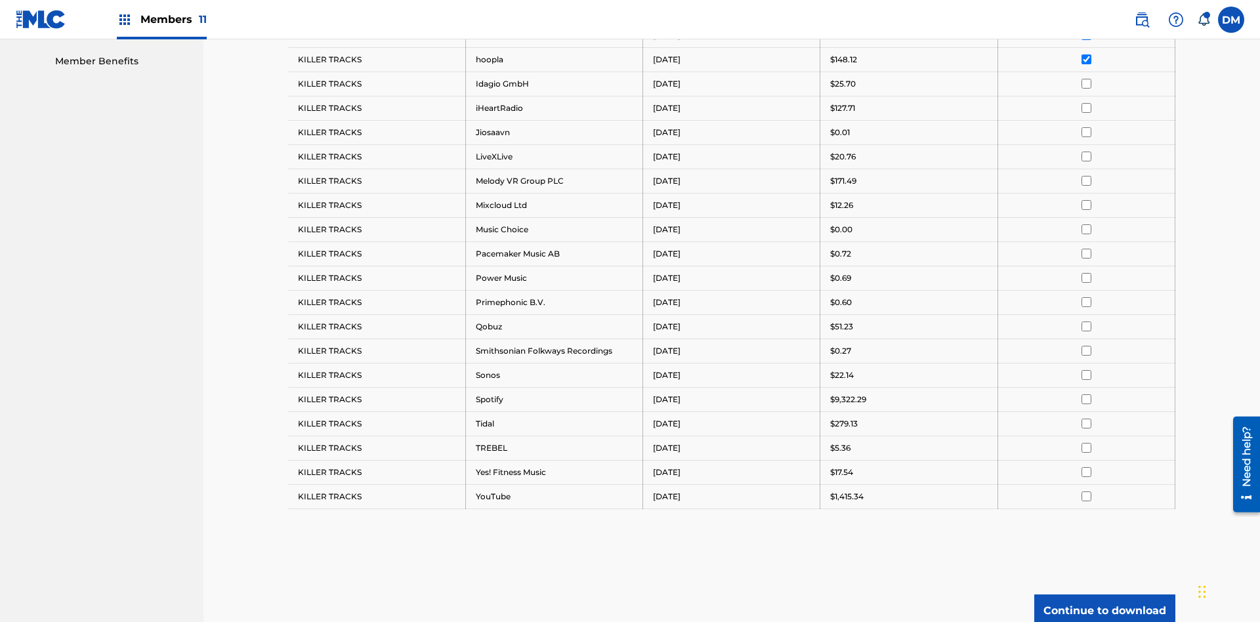
click at [1087, 83] on input "checkbox" at bounding box center [1087, 84] width 10 height 10
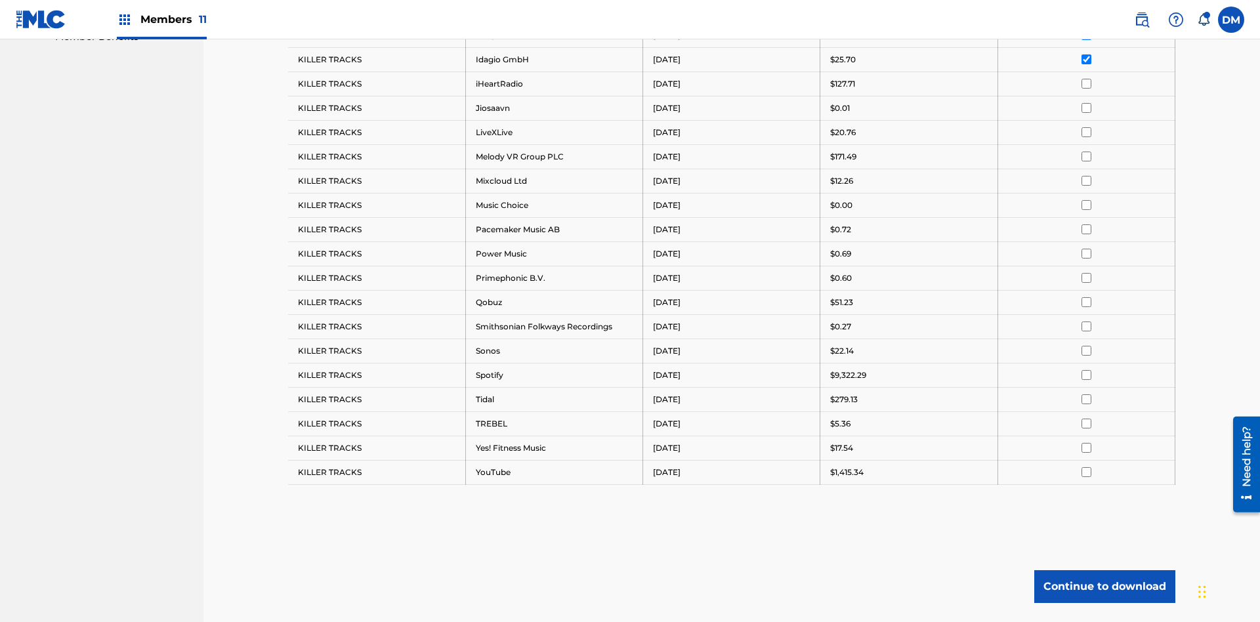
click at [1087, 83] on input "checkbox" at bounding box center [1087, 84] width 10 height 10
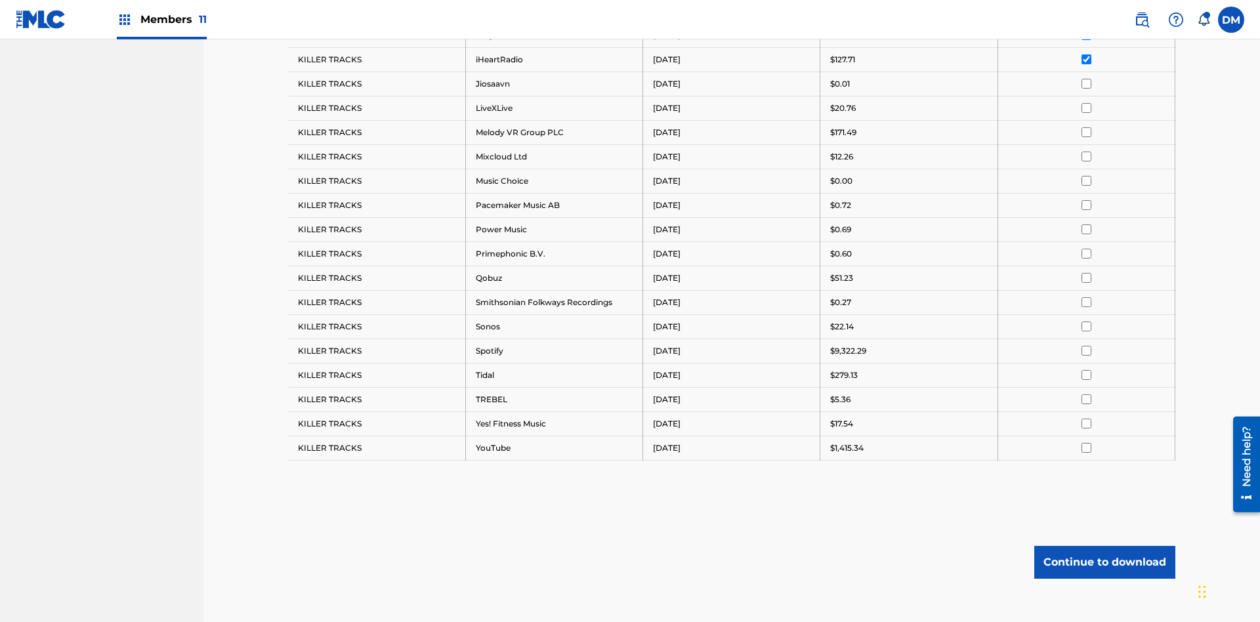
click at [1087, 83] on input "checkbox" at bounding box center [1087, 84] width 10 height 10
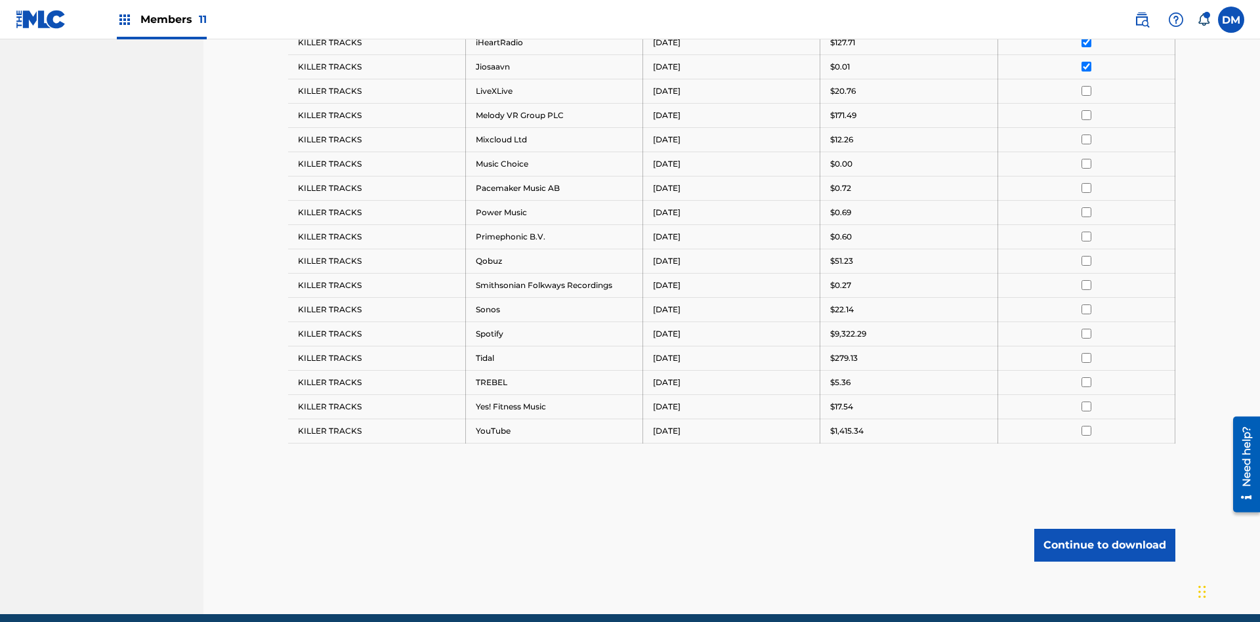
click at [1087, 86] on input "checkbox" at bounding box center [1087, 91] width 10 height 10
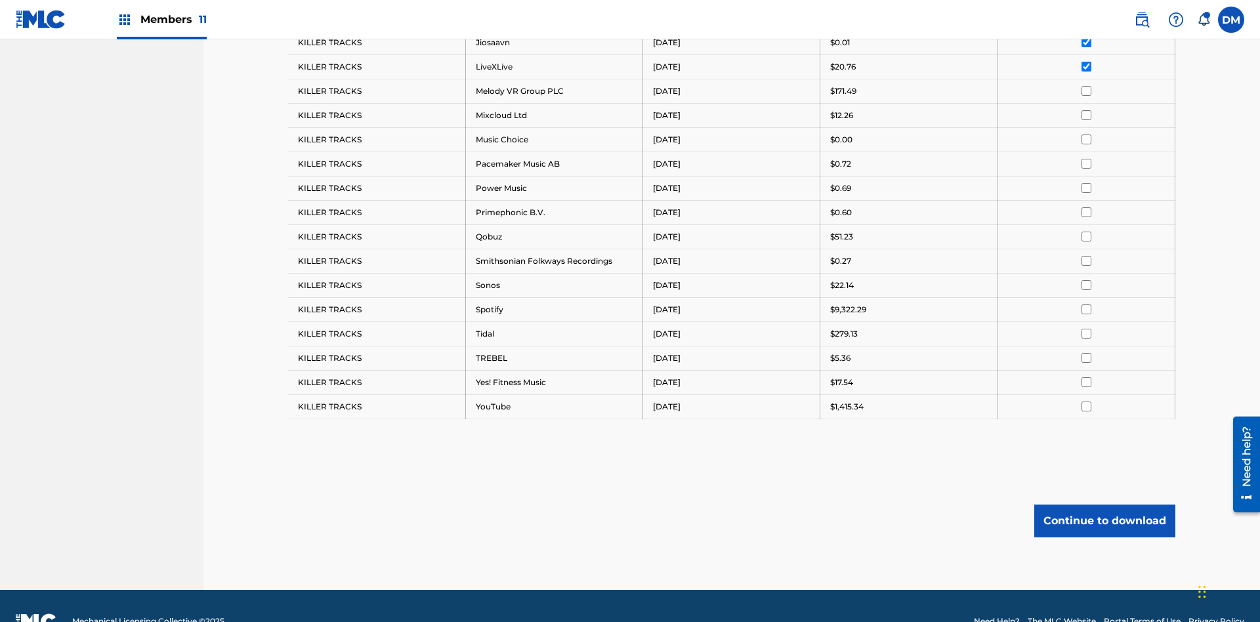
click at [1087, 86] on input "checkbox" at bounding box center [1087, 91] width 10 height 10
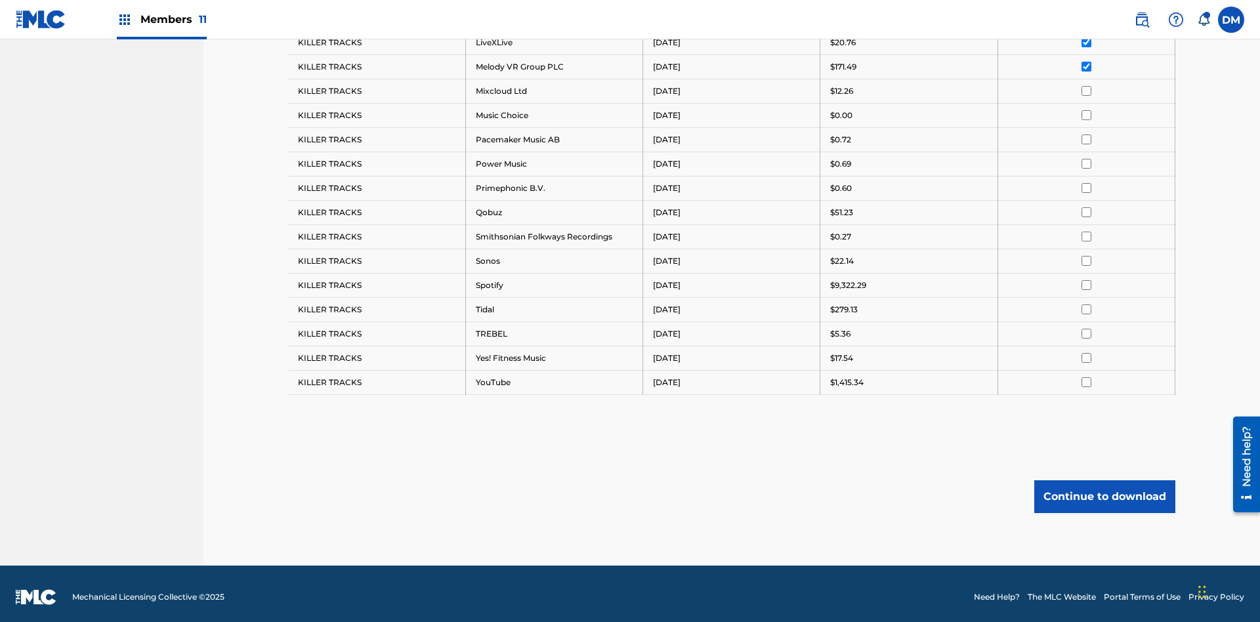
click at [1087, 86] on input "checkbox" at bounding box center [1087, 91] width 10 height 10
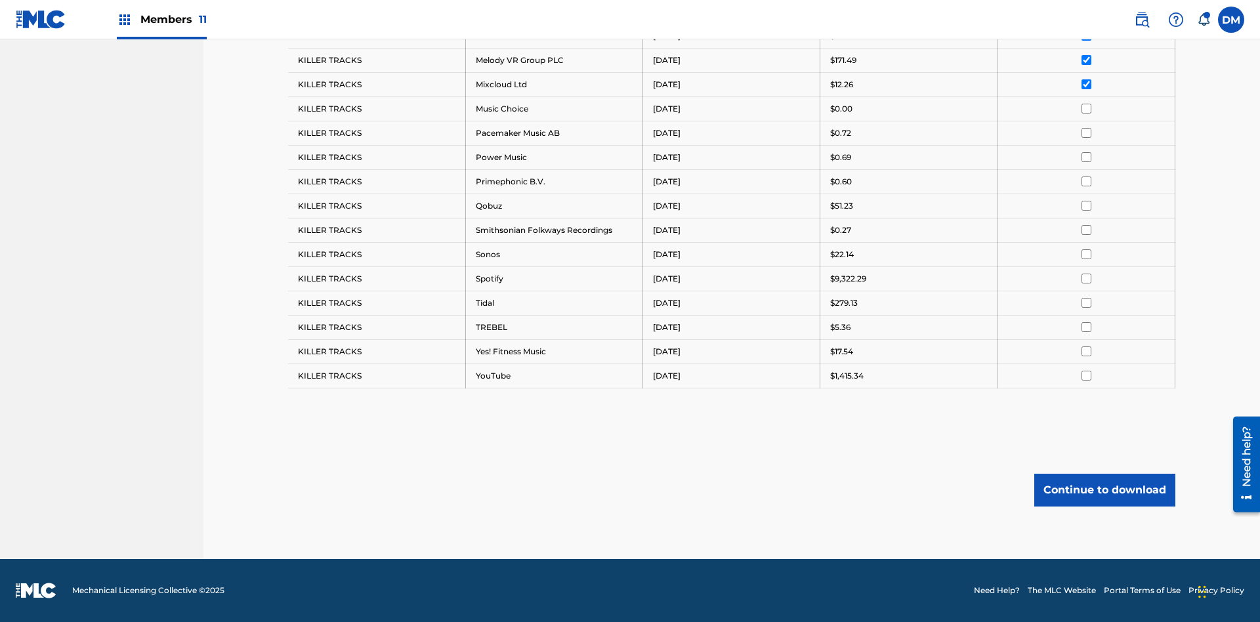
click at [1087, 108] on input "checkbox" at bounding box center [1087, 109] width 10 height 10
click at [1087, 133] on input "checkbox" at bounding box center [1087, 133] width 10 height 10
click at [1087, 157] on input "checkbox" at bounding box center [1087, 157] width 10 height 10
click at [1087, 181] on input "checkbox" at bounding box center [1087, 182] width 10 height 10
click at [1087, 205] on input "checkbox" at bounding box center [1087, 206] width 10 height 10
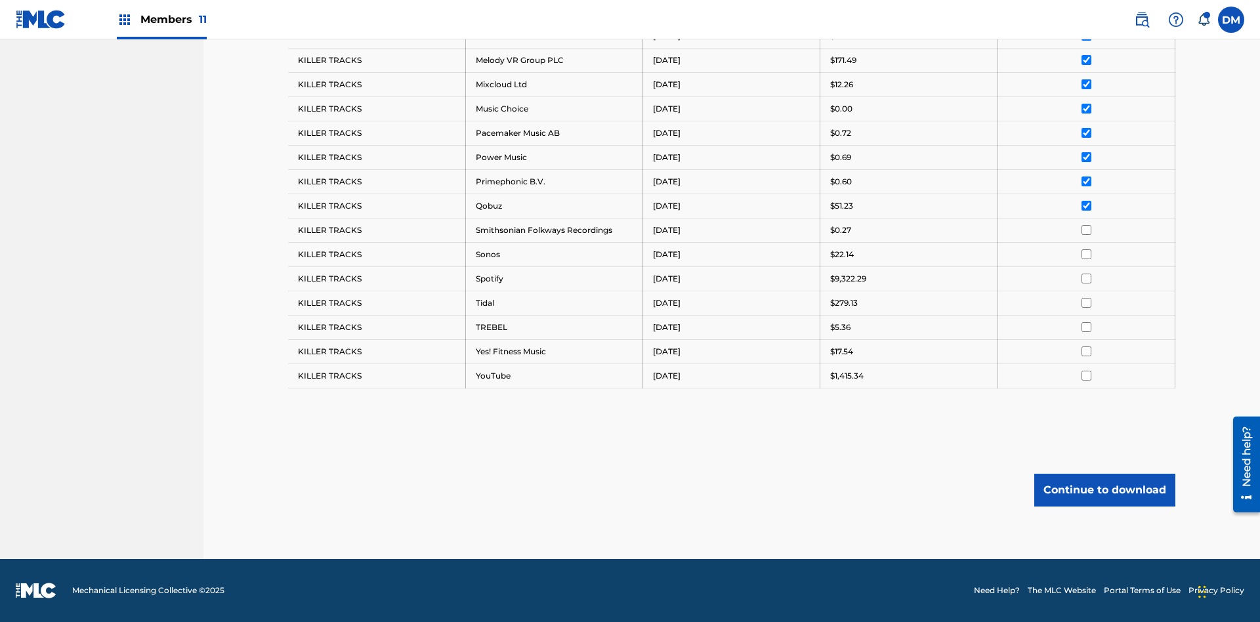
click at [1087, 230] on input "checkbox" at bounding box center [1087, 230] width 10 height 10
click at [1087, 254] on input "checkbox" at bounding box center [1087, 254] width 10 height 10
click at [1087, 278] on input "checkbox" at bounding box center [1087, 279] width 10 height 10
click at [1087, 303] on input "checkbox" at bounding box center [1087, 303] width 10 height 10
click at [1087, 327] on input "checkbox" at bounding box center [1087, 327] width 10 height 10
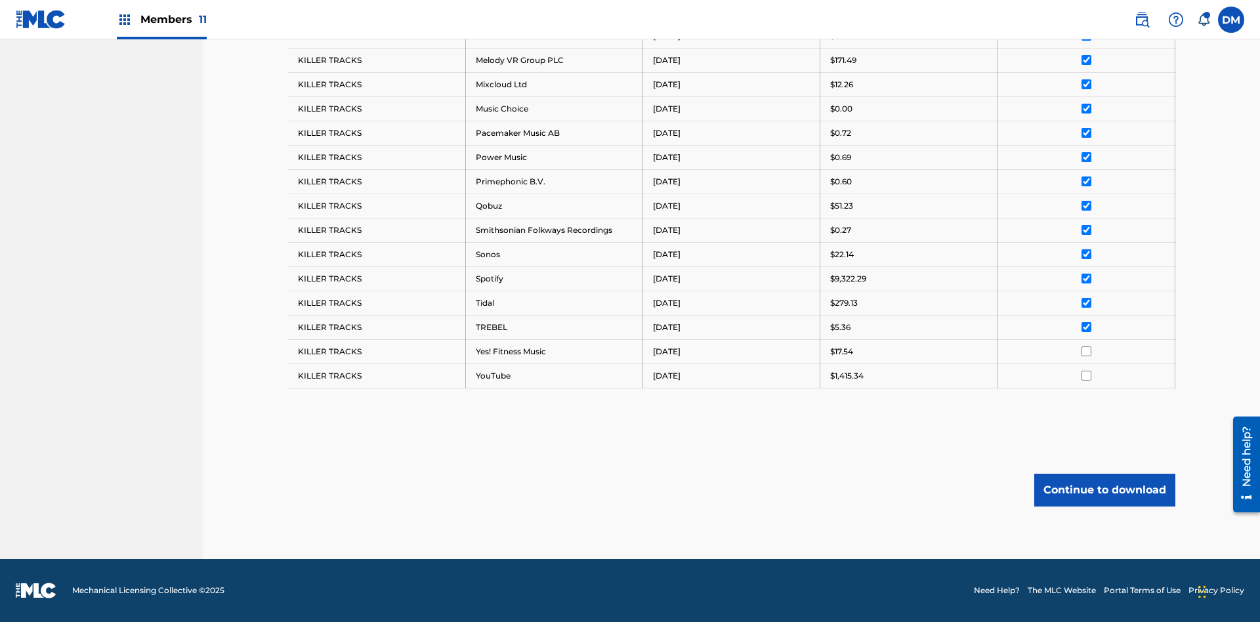
click at [1087, 351] on input "checkbox" at bounding box center [1087, 352] width 10 height 10
click at [1087, 376] on input "checkbox" at bounding box center [1087, 376] width 10 height 10
click at [1105, 490] on button "Continue to download" at bounding box center [1105, 490] width 141 height 33
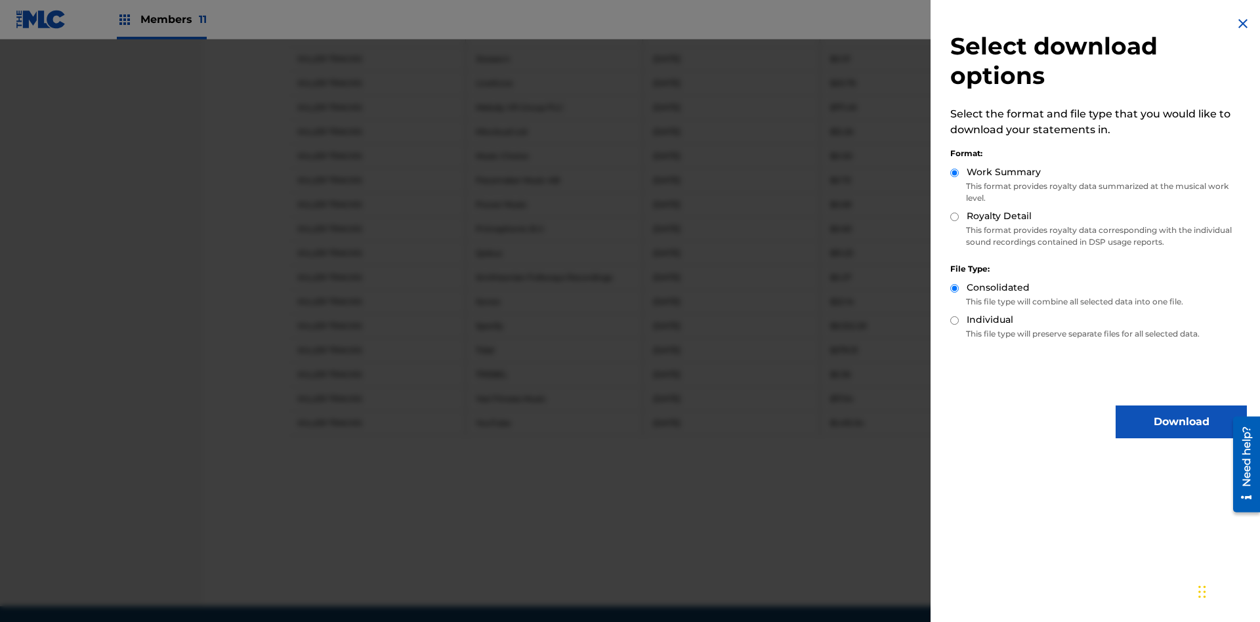
click at [1182, 422] on button "Download" at bounding box center [1181, 422] width 131 height 33
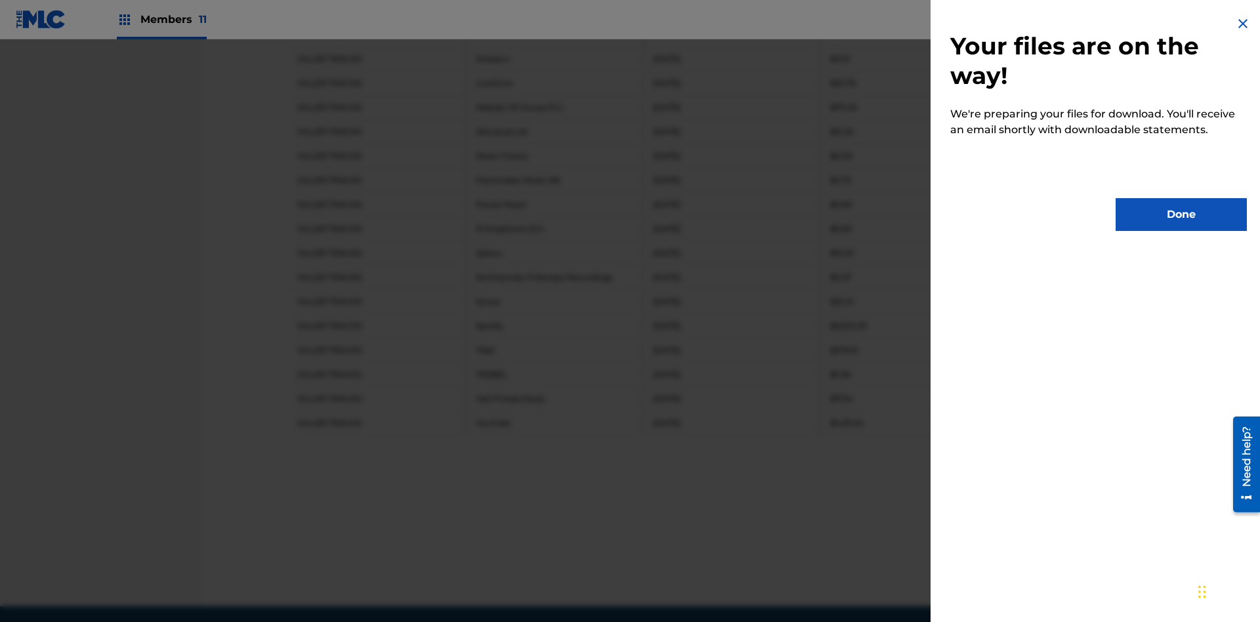
click at [1182, 215] on button "Done" at bounding box center [1181, 214] width 131 height 33
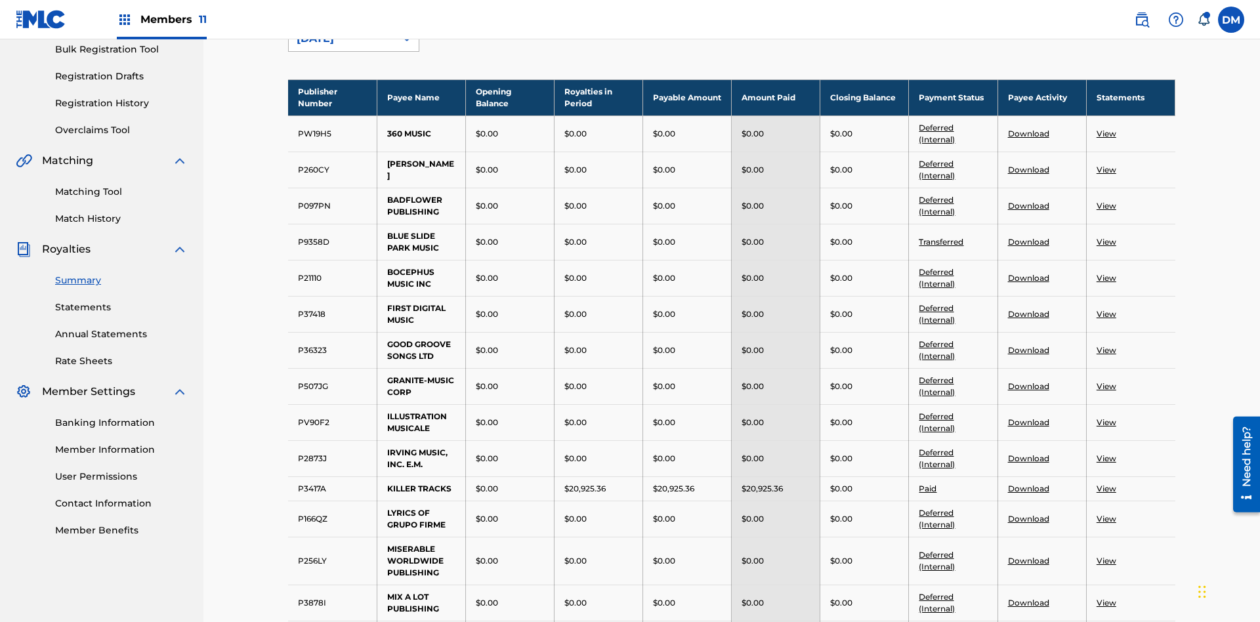
click at [342, 47] on div "[DATE]" at bounding box center [342, 39] width 91 height 16
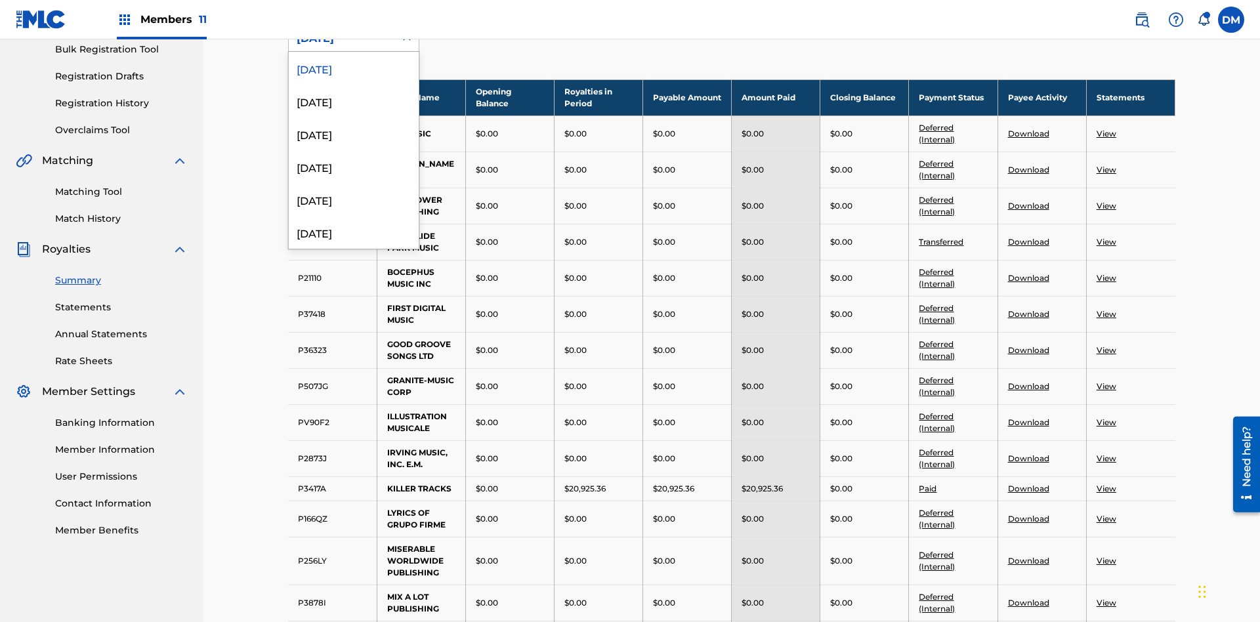
scroll to position [145, 0]
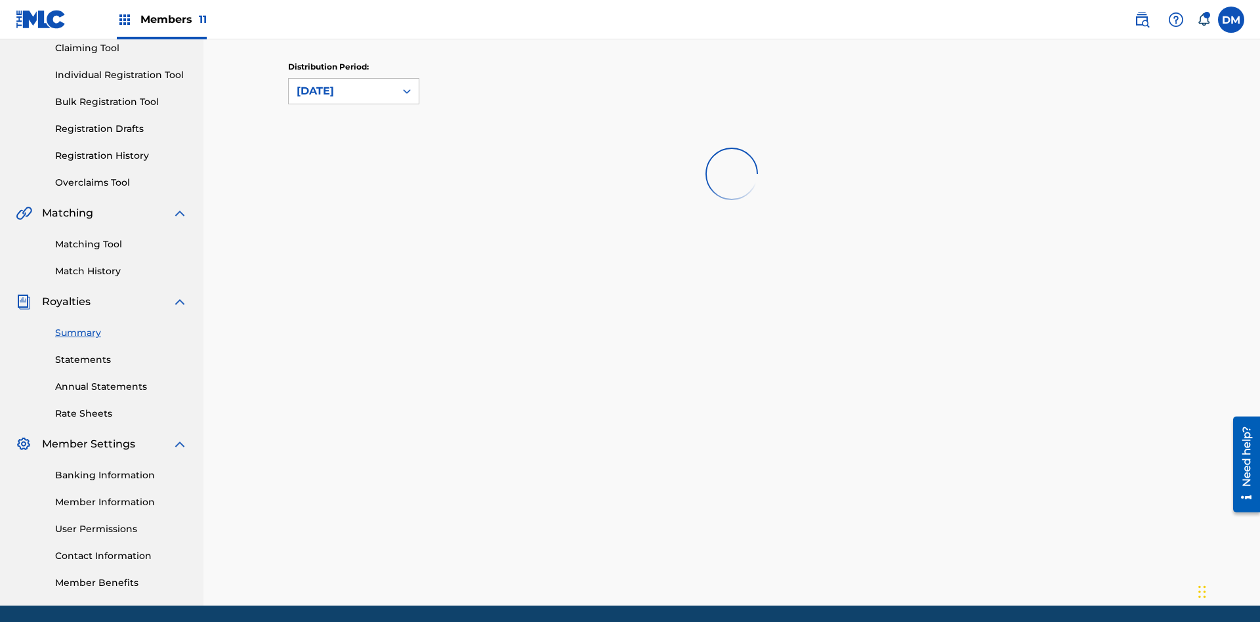
scroll to position [0, 0]
